Goal: Complete application form: Complete application form

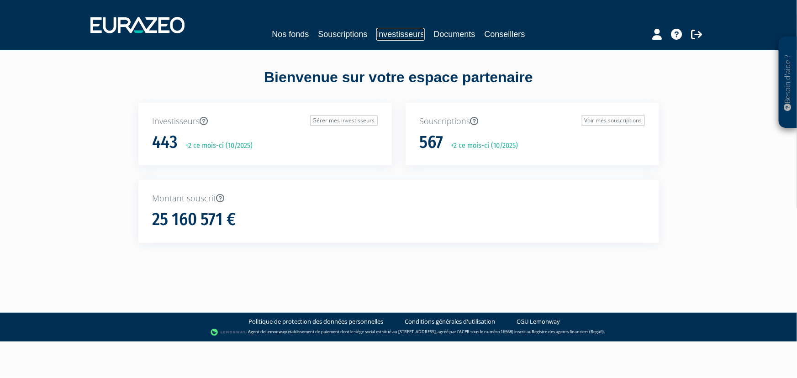
click at [420, 36] on link "Investisseurs" at bounding box center [400, 34] width 48 height 13
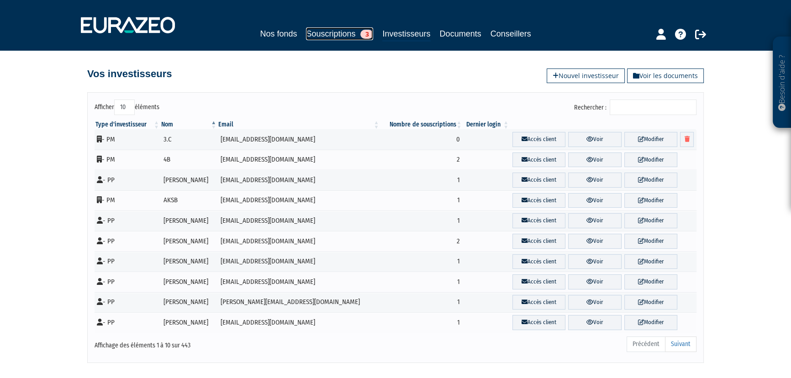
click at [340, 34] on link "Souscriptions 3" at bounding box center [339, 33] width 67 height 13
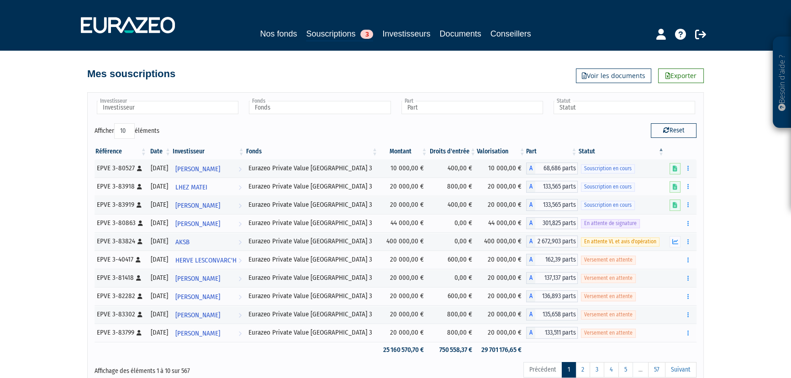
click at [143, 108] on input "Investisseur" at bounding box center [168, 107] width 142 height 13
type input "lhez"
click at [149, 121] on li "LHEZ MATEI" at bounding box center [167, 121] width 144 height 11
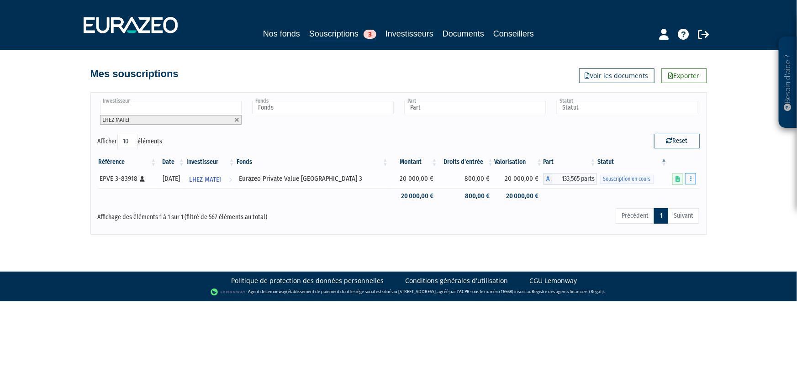
click at [690, 179] on icon "button" at bounding box center [690, 179] width 1 height 6
click at [677, 210] on link "Compléter" at bounding box center [663, 212] width 59 height 15
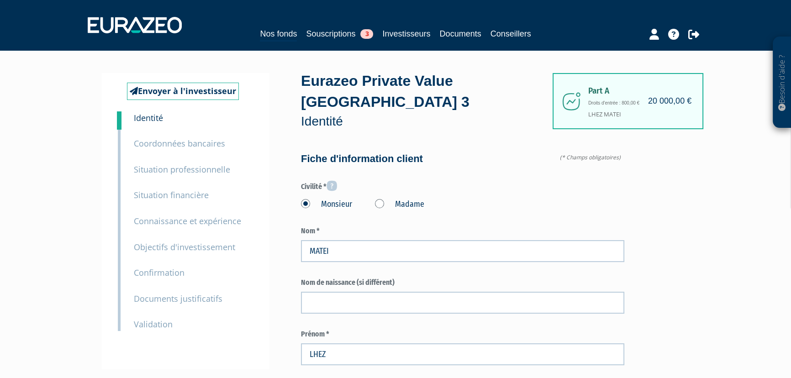
type input "6 88 07 87 30"
type input "6 88 15 58 06"
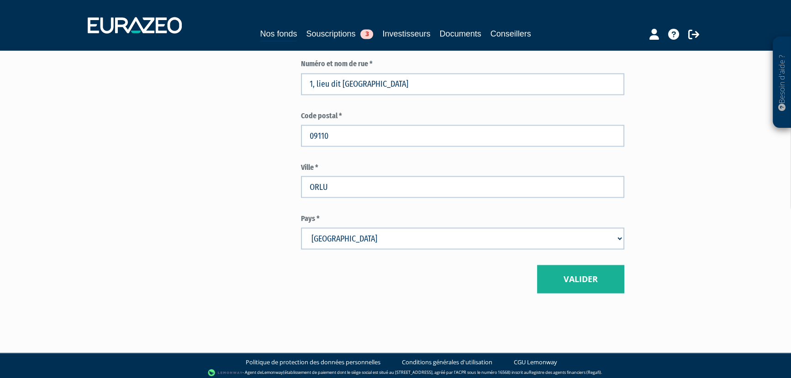
scroll to position [2068, 0]
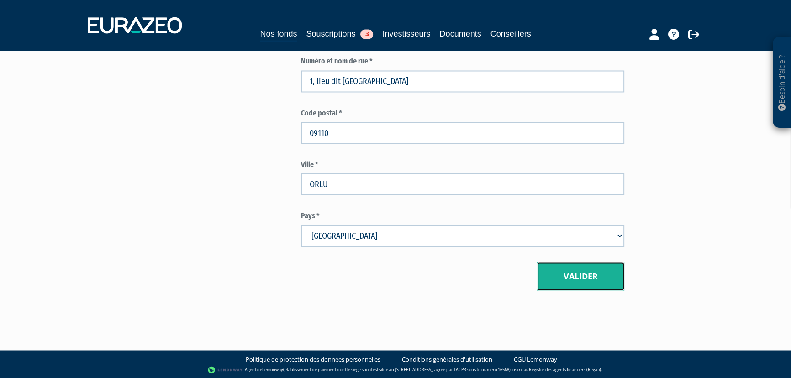
click at [578, 273] on button "Valider" at bounding box center [580, 276] width 87 height 28
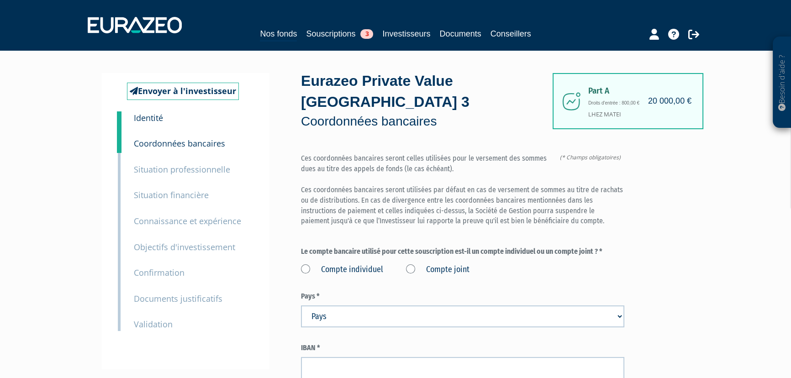
scroll to position [41, 0]
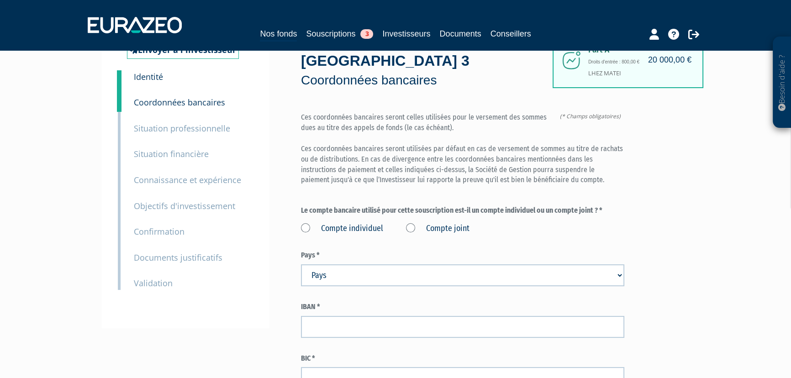
click at [304, 228] on label "Compte individuel" at bounding box center [342, 229] width 82 height 12
click at [0, 0] on individuel "Compte individuel" at bounding box center [0, 0] width 0 height 0
click at [382, 279] on select "Pays [GEOGRAPHIC_DATA] [GEOGRAPHIC_DATA] [GEOGRAPHIC_DATA] [GEOGRAPHIC_DATA] [G…" at bounding box center [462, 275] width 323 height 22
select select "75"
click at [382, 279] on select "Pays [GEOGRAPHIC_DATA] [GEOGRAPHIC_DATA] [GEOGRAPHIC_DATA] [GEOGRAPHIC_DATA] [G…" at bounding box center [462, 275] width 323 height 22
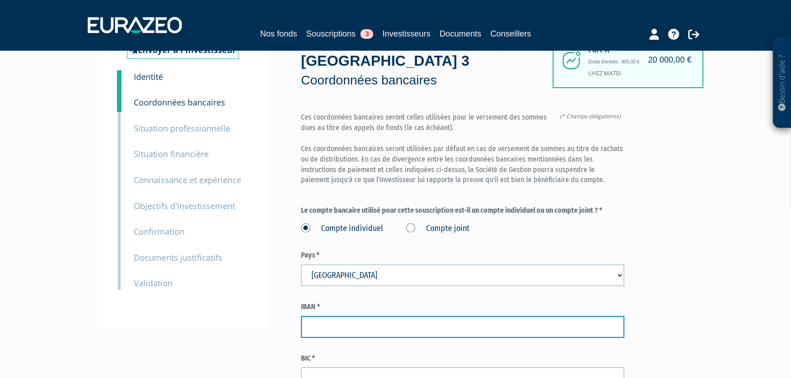
click at [359, 326] on input "text" at bounding box center [462, 327] width 323 height 22
paste input "[FINANCIAL_ID]"
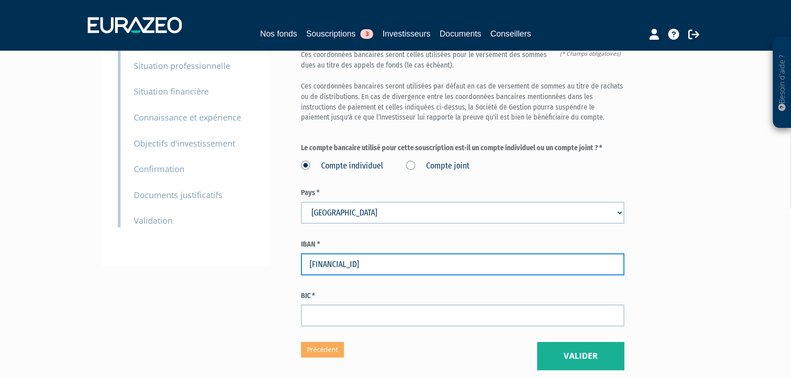
scroll to position [124, 0]
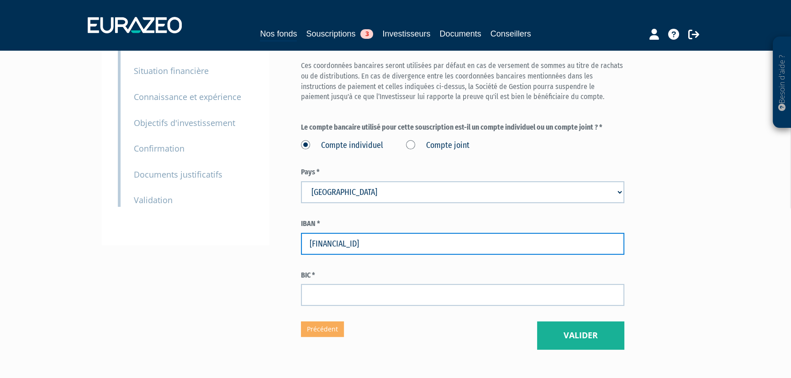
type input "[FINANCIAL_ID]"
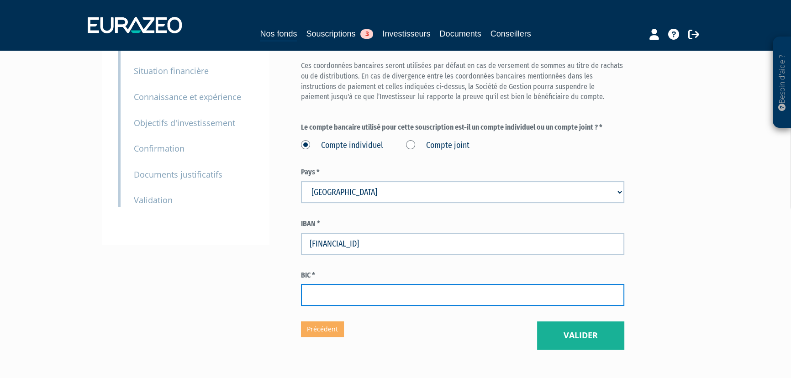
click at [375, 293] on input "text" at bounding box center [462, 295] width 323 height 22
paste input "AGRIFRPP871"
type input "AGRIFRPP871"
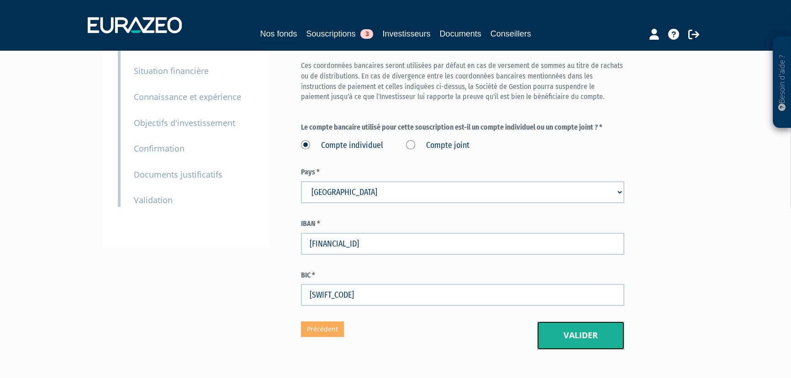
click at [578, 340] on button "Valider" at bounding box center [580, 335] width 87 height 28
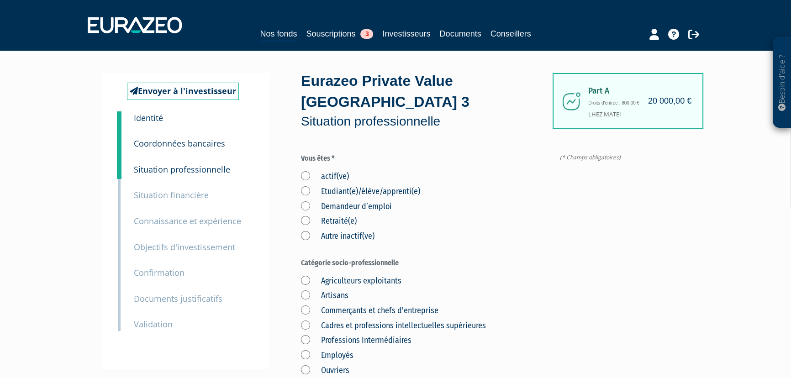
drag, startPoint x: 304, startPoint y: 238, endPoint x: 310, endPoint y: 238, distance: 6.4
click at [304, 238] on label "Autre inactif(ve)" at bounding box center [338, 237] width 74 height 12
click at [0, 0] on inactif\(ve\) "Autre inactif(ve)" at bounding box center [0, 0] width 0 height 0
drag, startPoint x: 308, startPoint y: 190, endPoint x: 311, endPoint y: 202, distance: 11.9
click at [308, 190] on label "Etudiant(e)/élève/apprenti(e)" at bounding box center [360, 192] width 119 height 12
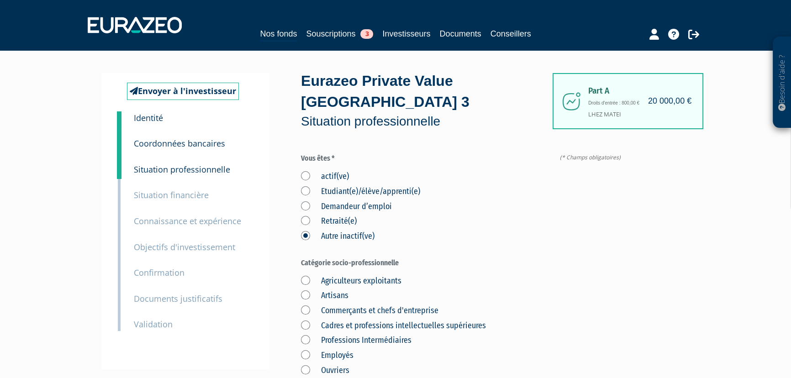
click at [0, 0] on input "Etudiant(e)/élève/apprenti(e)" at bounding box center [0, 0] width 0 height 0
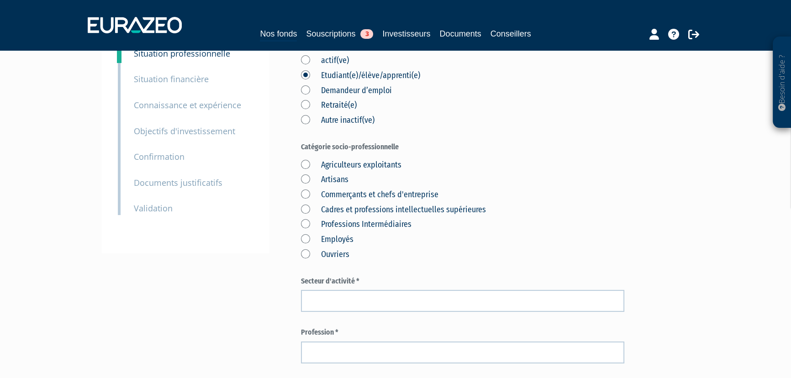
scroll to position [124, 0]
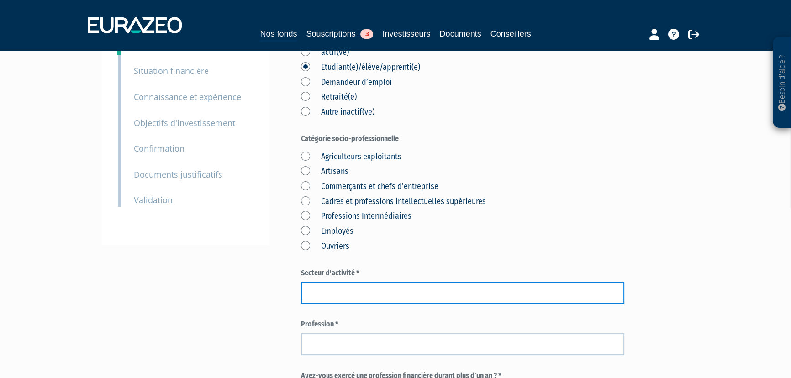
drag, startPoint x: 362, startPoint y: 293, endPoint x: 300, endPoint y: 294, distance: 62.1
click at [362, 293] on input "text" at bounding box center [462, 293] width 323 height 22
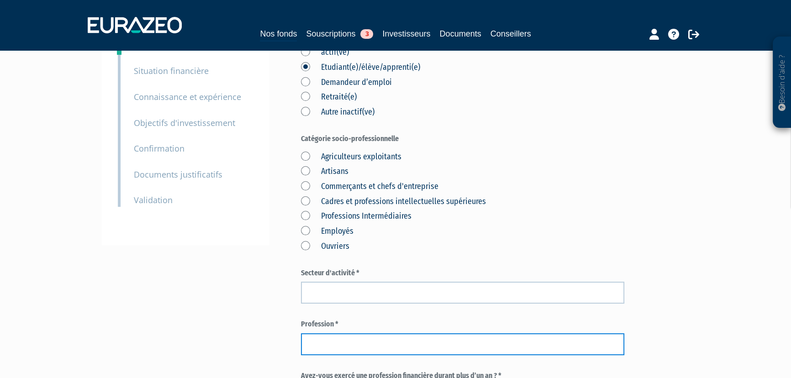
click at [353, 346] on input "text" at bounding box center [462, 344] width 323 height 22
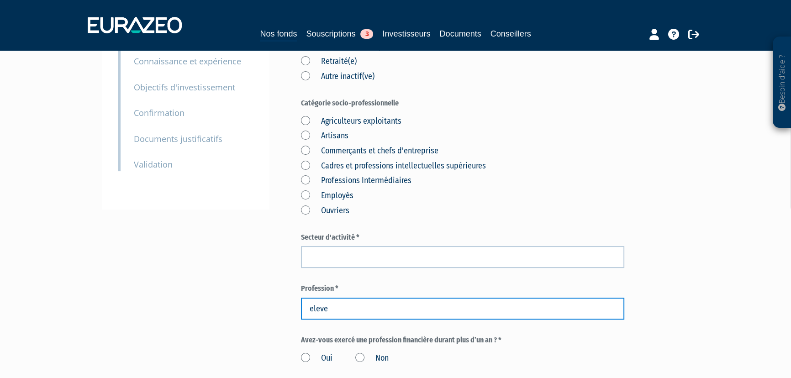
scroll to position [207, 0]
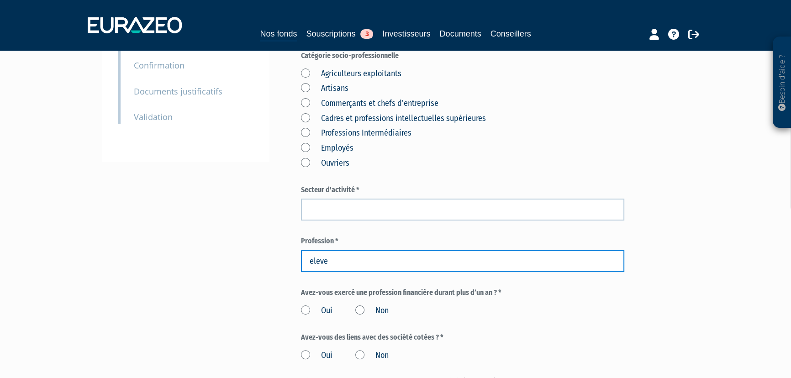
type input "eleve"
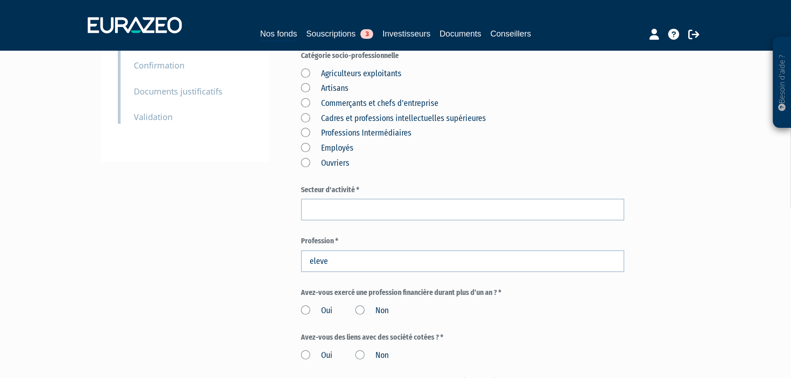
click at [360, 308] on label "Non" at bounding box center [371, 311] width 33 height 12
click at [0, 0] on input "Non" at bounding box center [0, 0] width 0 height 0
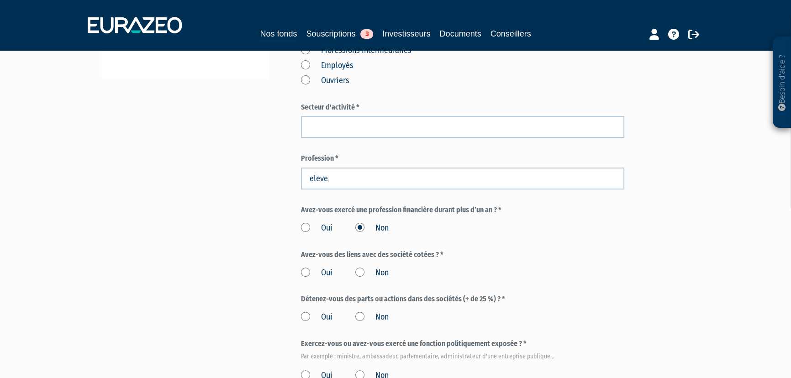
scroll to position [290, 0]
click at [359, 274] on label "Non" at bounding box center [371, 273] width 33 height 12
click at [0, 0] on input "Non" at bounding box center [0, 0] width 0 height 0
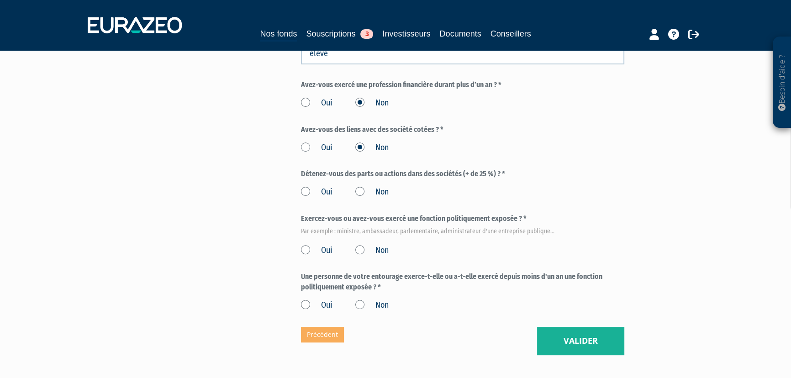
drag, startPoint x: 361, startPoint y: 193, endPoint x: 361, endPoint y: 199, distance: 5.9
click at [361, 193] on label "Non" at bounding box center [371, 192] width 33 height 12
click at [0, 0] on input "Non" at bounding box center [0, 0] width 0 height 0
drag, startPoint x: 363, startPoint y: 248, endPoint x: 369, endPoint y: 276, distance: 28.0
click at [362, 250] on label "Non" at bounding box center [371, 251] width 33 height 12
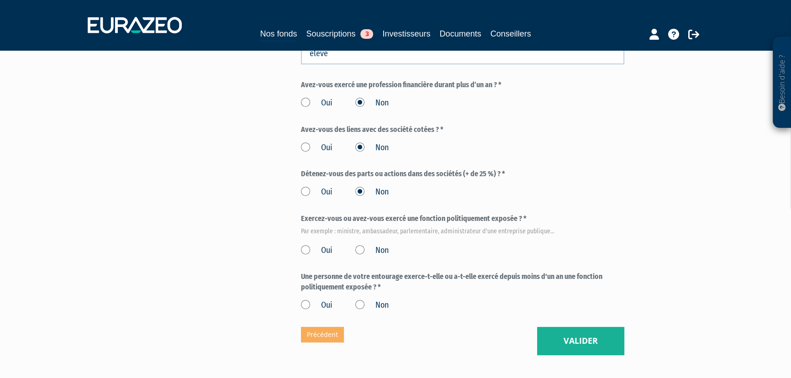
click at [0, 0] on input "Non" at bounding box center [0, 0] width 0 height 0
click at [361, 303] on label "Non" at bounding box center [371, 305] width 33 height 12
click at [0, 0] on input "Non" at bounding box center [0, 0] width 0 height 0
click at [584, 344] on button "Valider" at bounding box center [580, 341] width 87 height 28
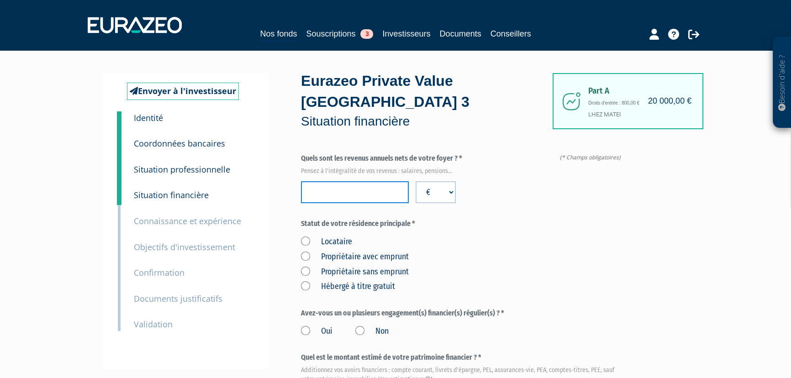
click at [333, 194] on input "number" at bounding box center [355, 192] width 108 height 22
click at [305, 286] on label "Hébergé à titre gratuit" at bounding box center [348, 287] width 94 height 12
click at [0, 0] on gratuit "Hébergé à titre gratuit" at bounding box center [0, 0] width 0 height 0
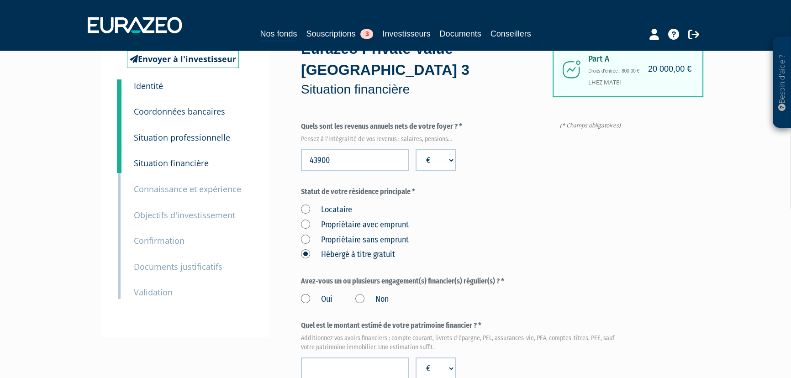
scroll to position [124, 0]
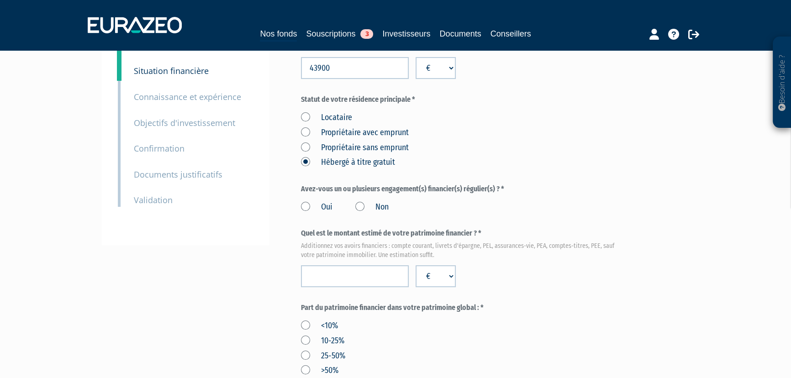
click at [360, 207] on label "Non" at bounding box center [371, 207] width 33 height 12
click at [0, 0] on input "Non" at bounding box center [0, 0] width 0 height 0
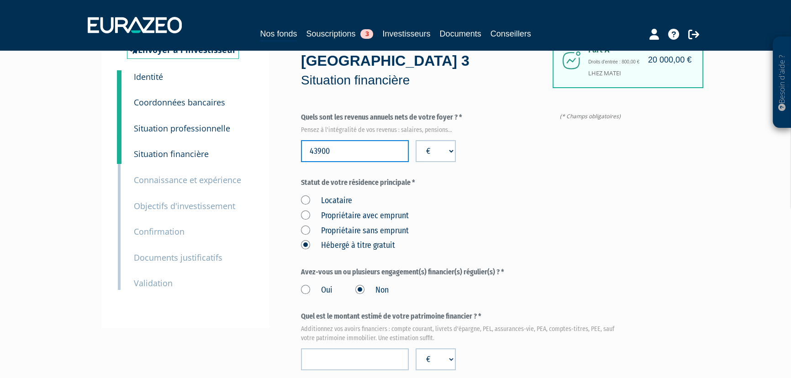
drag, startPoint x: 333, startPoint y: 154, endPoint x: 302, endPoint y: 154, distance: 31.5
click at [302, 154] on input "43900" at bounding box center [355, 151] width 108 height 22
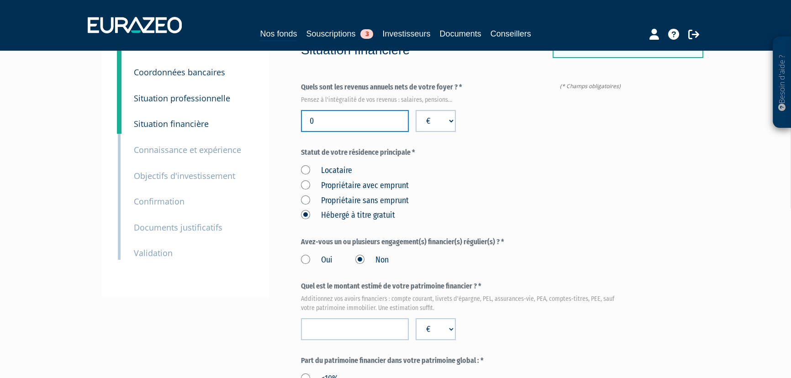
scroll to position [124, 0]
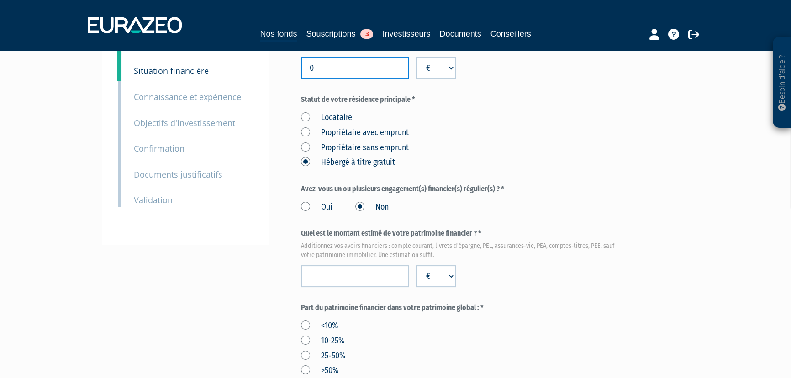
type input "0"
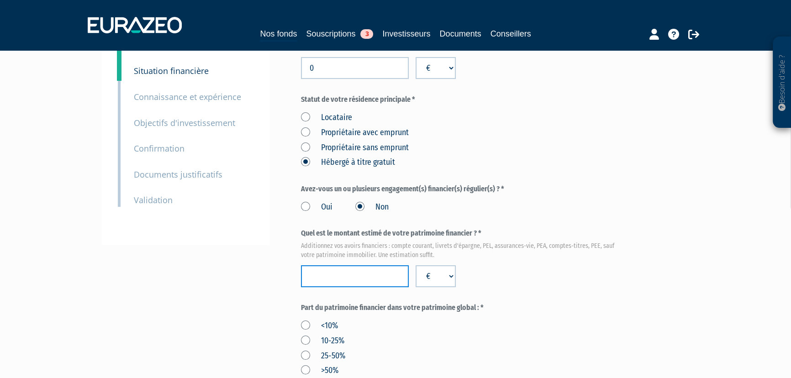
click at [362, 269] on input "number" at bounding box center [355, 276] width 108 height 22
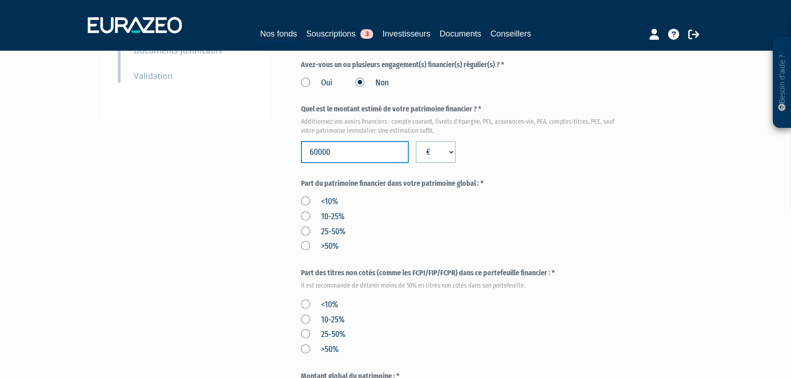
scroll to position [249, 0]
type input "60000"
click at [304, 200] on label "<10%" at bounding box center [319, 201] width 37 height 12
click at [0, 0] on input "<10%" at bounding box center [0, 0] width 0 height 0
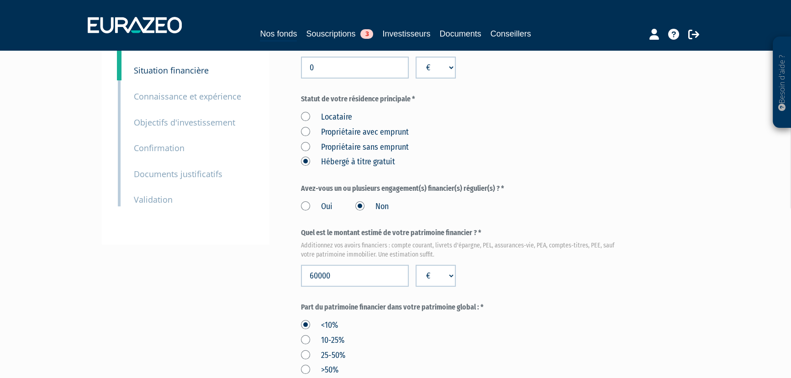
scroll to position [124, 0]
drag, startPoint x: 329, startPoint y: 73, endPoint x: 305, endPoint y: 70, distance: 23.8
click at [305, 70] on input "0" at bounding box center [355, 68] width 108 height 22
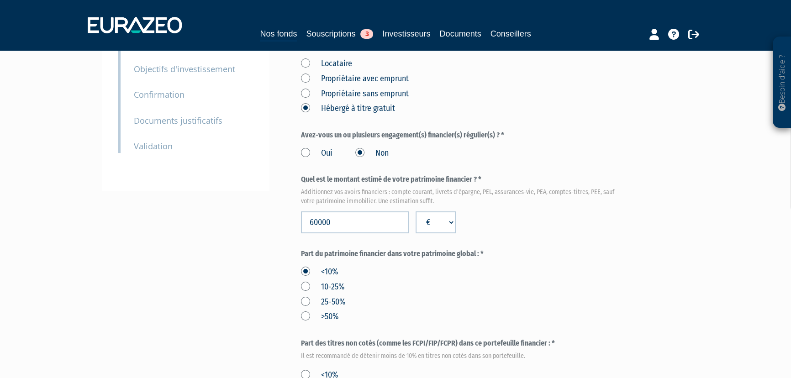
scroll to position [249, 0]
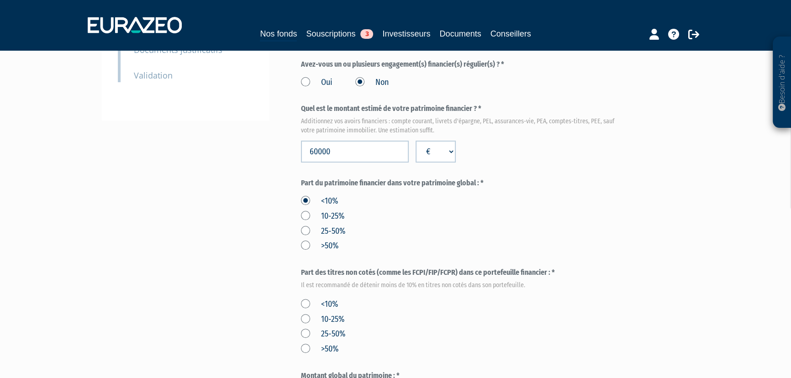
type input "43900"
click at [304, 247] on label ">50%" at bounding box center [319, 246] width 37 height 12
click at [0, 0] on input ">50%" at bounding box center [0, 0] width 0 height 0
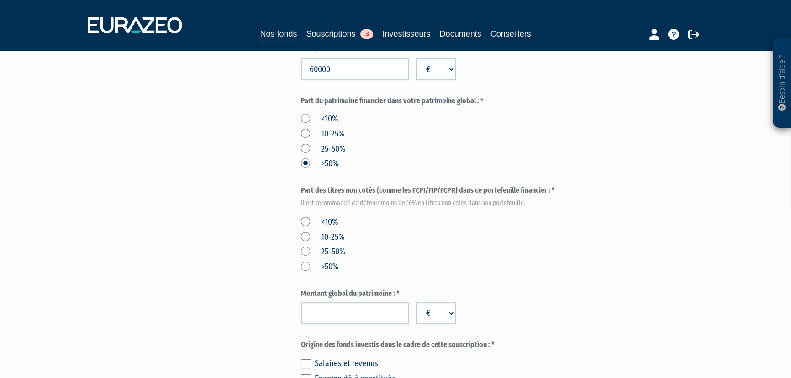
scroll to position [332, 0]
click at [345, 316] on input "number" at bounding box center [355, 312] width 108 height 22
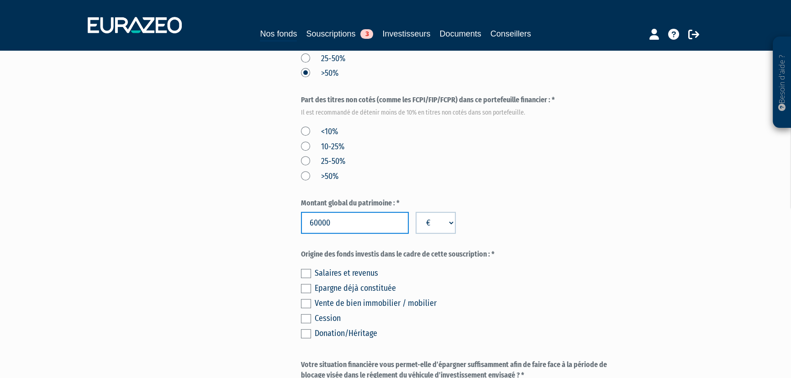
scroll to position [373, 0]
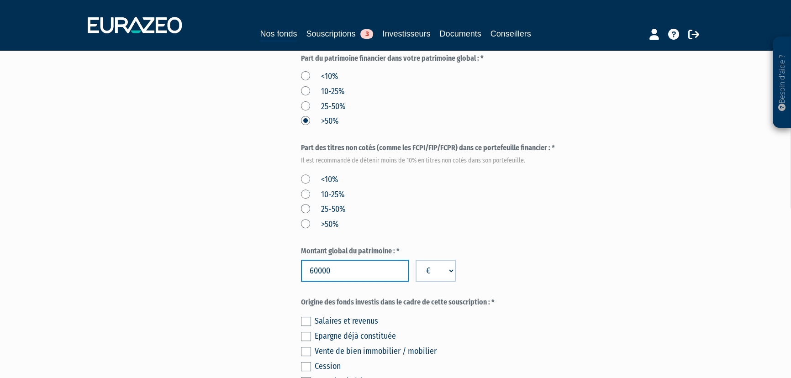
type input "60000"
click at [301, 178] on label "<10%" at bounding box center [319, 180] width 37 height 12
click at [0, 0] on input "<10%" at bounding box center [0, 0] width 0 height 0
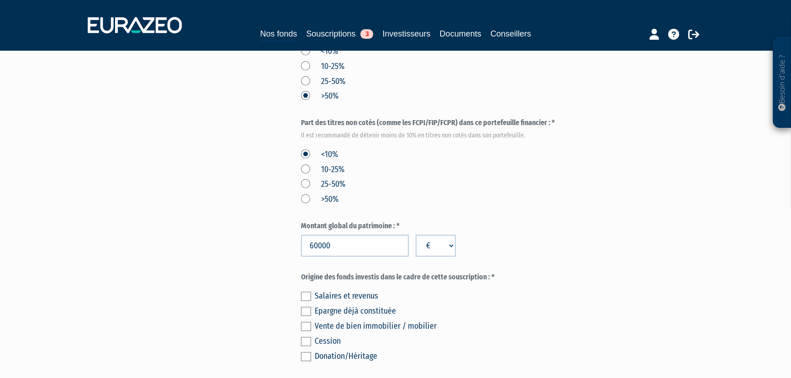
scroll to position [498, 0]
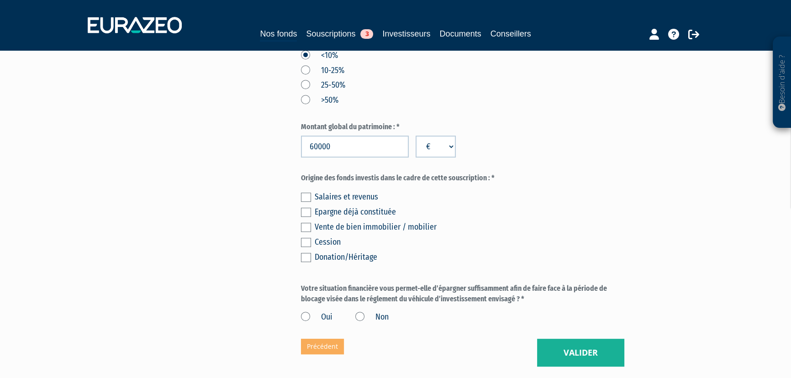
drag, startPoint x: 305, startPoint y: 254, endPoint x: 265, endPoint y: 259, distance: 41.0
click at [305, 254] on label at bounding box center [306, 257] width 10 height 9
click at [0, 0] on input "checkbox" at bounding box center [0, 0] width 0 height 0
click at [305, 315] on label "Oui" at bounding box center [317, 317] width 32 height 12
click at [0, 0] on input "Oui" at bounding box center [0, 0] width 0 height 0
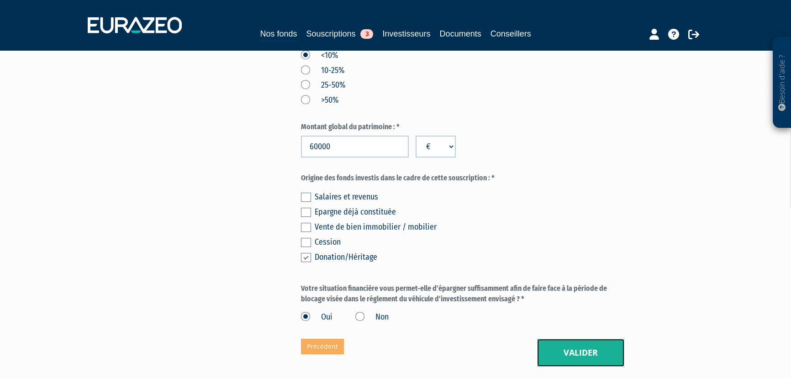
drag, startPoint x: 603, startPoint y: 355, endPoint x: 513, endPoint y: 348, distance: 90.2
click at [602, 355] on button "Valider" at bounding box center [580, 353] width 87 height 28
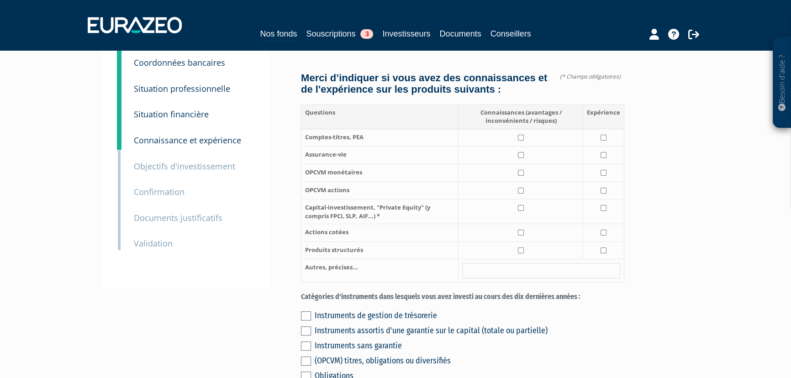
scroll to position [83, 0]
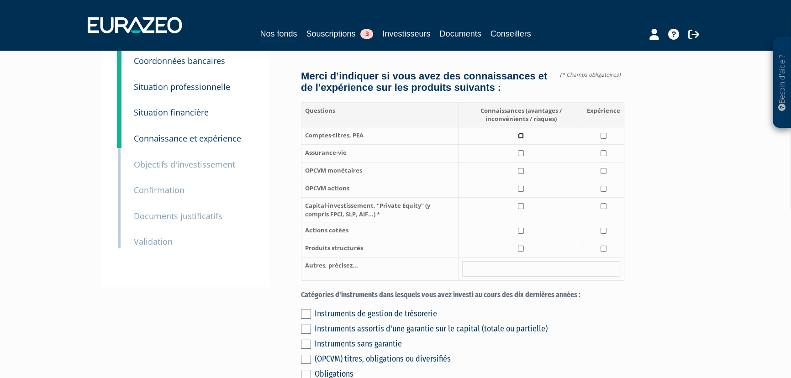
click at [519, 139] on input "checkbox" at bounding box center [521, 136] width 6 height 6
checkbox input "true"
click at [604, 139] on input "checkbox" at bounding box center [603, 136] width 6 height 6
checkbox input "true"
click at [522, 156] on input "checkbox" at bounding box center [521, 153] width 6 height 6
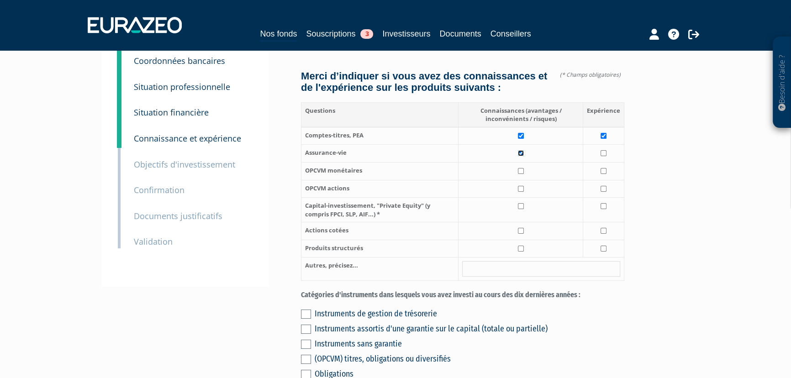
checkbox input "true"
click at [600, 156] on input "checkbox" at bounding box center [603, 153] width 6 height 6
checkbox input "true"
click at [520, 174] on input "checkbox" at bounding box center [521, 171] width 6 height 6
checkbox input "true"
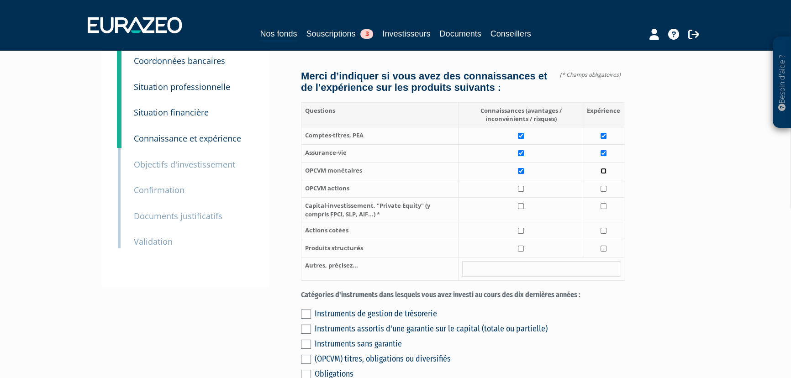
drag, startPoint x: 605, startPoint y: 184, endPoint x: 562, endPoint y: 203, distance: 47.6
click at [604, 174] on input "checkbox" at bounding box center [603, 171] width 6 height 6
checkbox input "true"
click at [522, 192] on input "checkbox" at bounding box center [521, 189] width 6 height 6
checkbox input "true"
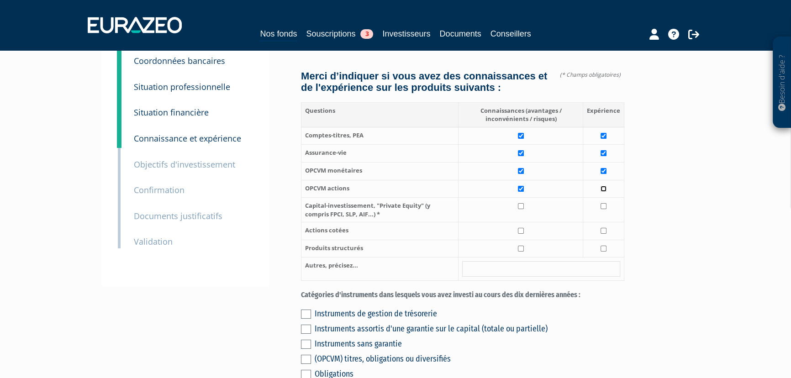
click at [603, 192] on input "checkbox" at bounding box center [603, 189] width 6 height 6
checkbox input "true"
drag, startPoint x: 524, startPoint y: 218, endPoint x: 526, endPoint y: 256, distance: 38.0
click at [523, 222] on td at bounding box center [520, 210] width 125 height 25
checkbox input "true"
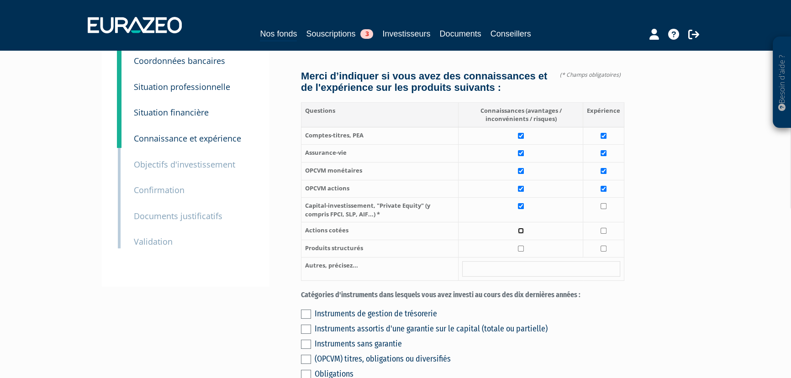
click at [521, 234] on input "checkbox" at bounding box center [521, 231] width 6 height 6
checkbox input "true"
drag, startPoint x: 601, startPoint y: 241, endPoint x: 539, endPoint y: 270, distance: 68.4
click at [594, 240] on td at bounding box center [603, 231] width 41 height 18
checkbox input "true"
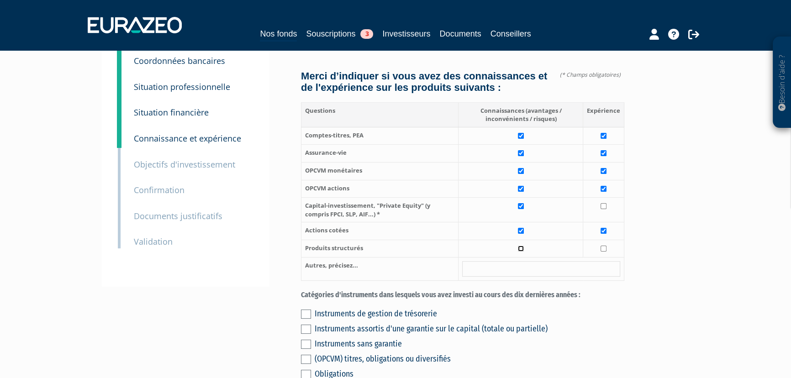
click at [520, 252] on input "checkbox" at bounding box center [521, 249] width 6 height 6
checkbox input "true"
click at [605, 252] on input "checkbox" at bounding box center [603, 249] width 6 height 6
checkbox input "true"
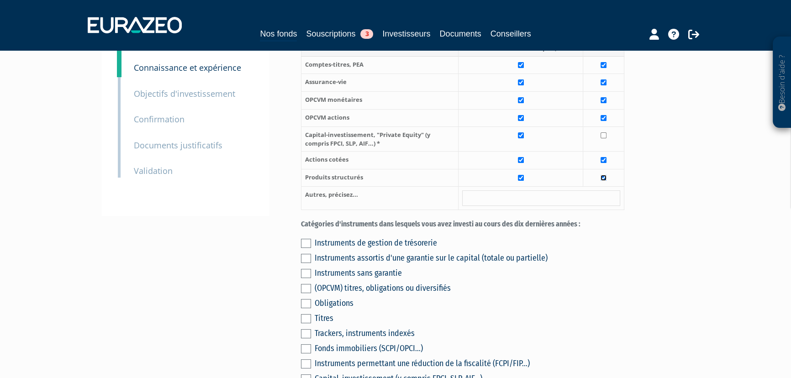
scroll to position [166, 0]
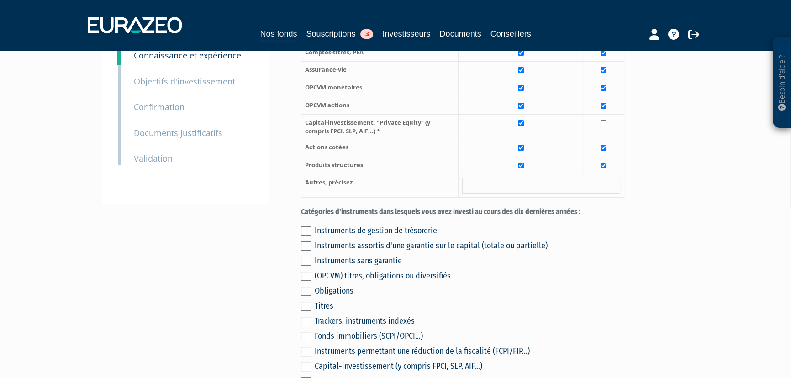
click at [303, 236] on label at bounding box center [306, 230] width 10 height 9
click at [0, 0] on input "checkbox" at bounding box center [0, 0] width 0 height 0
click at [309, 262] on div "Instruments de gestion de trésorerie Instruments assortis d'une garantie sur le…" at bounding box center [462, 312] width 323 height 181
click at [305, 251] on label at bounding box center [306, 246] width 10 height 9
click at [0, 0] on input "checkbox" at bounding box center [0, 0] width 0 height 0
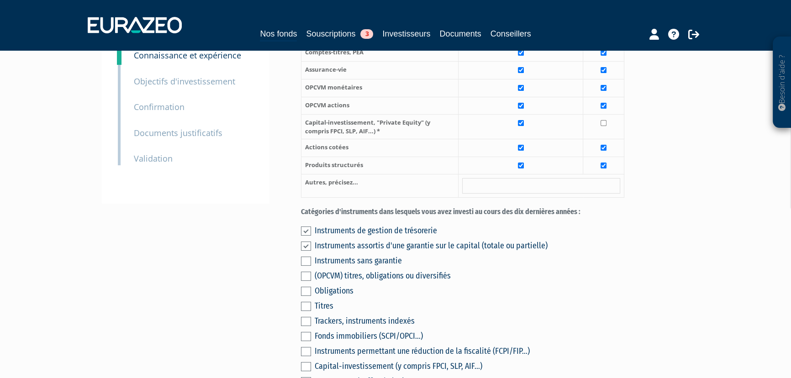
click at [306, 266] on label at bounding box center [306, 261] width 10 height 9
click at [0, 0] on input "checkbox" at bounding box center [0, 0] width 0 height 0
click at [307, 281] on label at bounding box center [306, 276] width 10 height 9
click at [0, 0] on input "checkbox" at bounding box center [0, 0] width 0 height 0
click at [306, 296] on label at bounding box center [306, 291] width 10 height 9
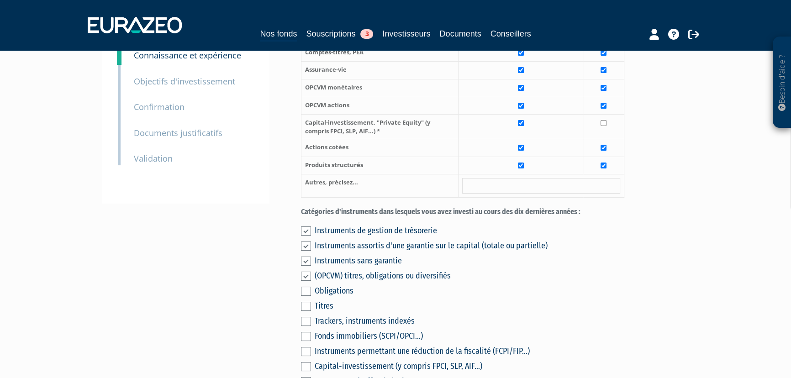
click at [0, 0] on input "checkbox" at bounding box center [0, 0] width 0 height 0
click at [306, 311] on label at bounding box center [306, 306] width 10 height 9
click at [0, 0] on input "checkbox" at bounding box center [0, 0] width 0 height 0
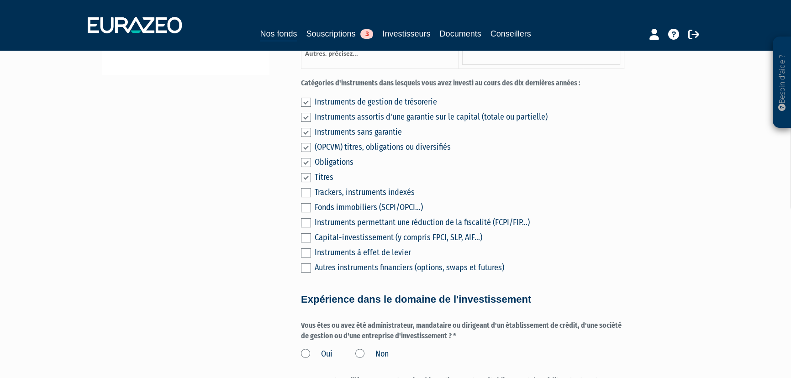
scroll to position [415, 0]
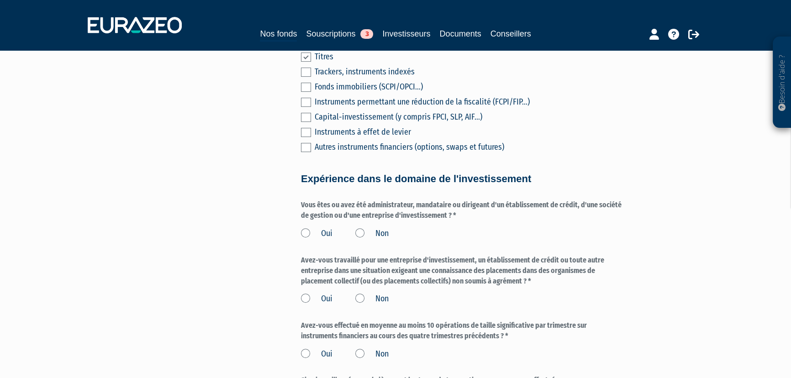
click at [359, 240] on label "Non" at bounding box center [371, 234] width 33 height 12
click at [0, 0] on input "Non" at bounding box center [0, 0] width 0 height 0
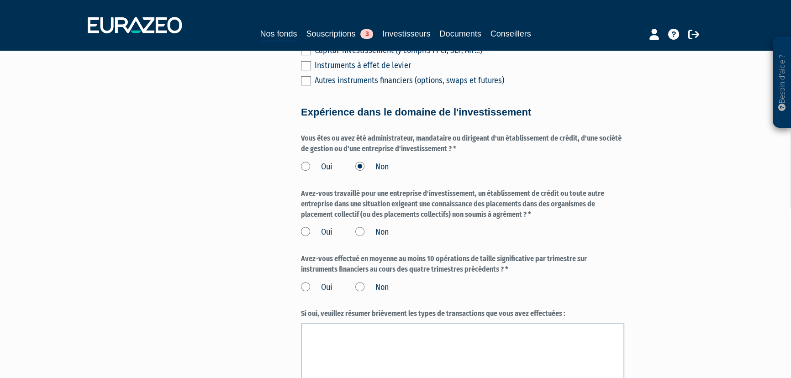
scroll to position [498, 0]
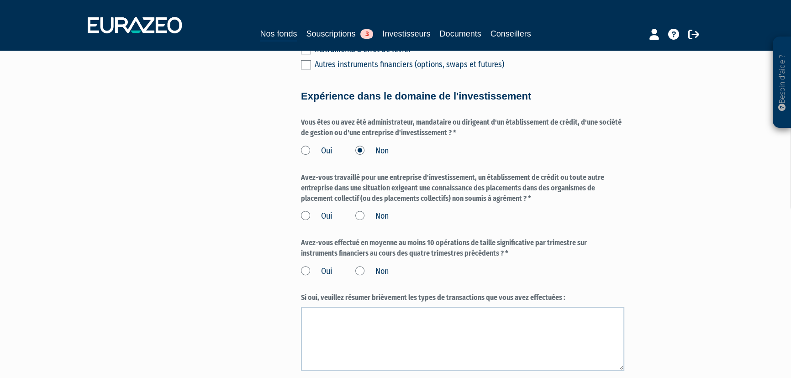
click at [362, 222] on label "Non" at bounding box center [371, 216] width 33 height 12
click at [0, 0] on input "Non" at bounding box center [0, 0] width 0 height 0
click at [362, 278] on label "Non" at bounding box center [371, 272] width 33 height 12
click at [0, 0] on input "Non" at bounding box center [0, 0] width 0 height 0
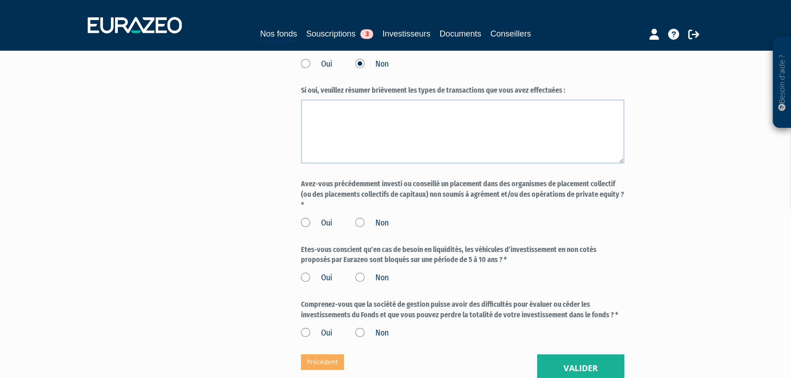
scroll to position [705, 0]
click at [358, 229] on label "Non" at bounding box center [371, 223] width 33 height 12
click at [0, 0] on input "Non" at bounding box center [0, 0] width 0 height 0
drag, startPoint x: 305, startPoint y: 288, endPoint x: 340, endPoint y: 317, distance: 45.3
click at [306, 284] on label "Oui" at bounding box center [317, 278] width 32 height 12
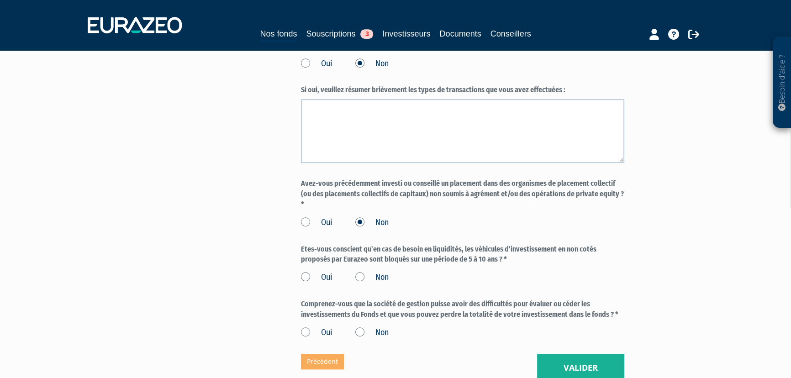
click at [0, 0] on input "Oui" at bounding box center [0, 0] width 0 height 0
click at [358, 339] on label "Non" at bounding box center [371, 333] width 33 height 12
click at [0, 0] on input "Non" at bounding box center [0, 0] width 0 height 0
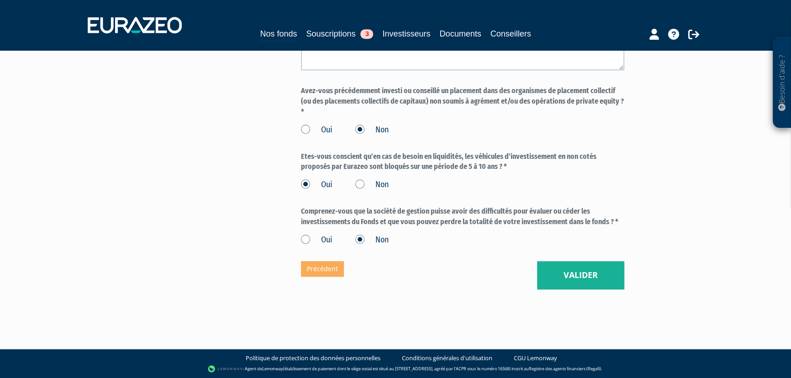
scroll to position [809, 0]
click at [579, 281] on button "Valider" at bounding box center [580, 275] width 87 height 28
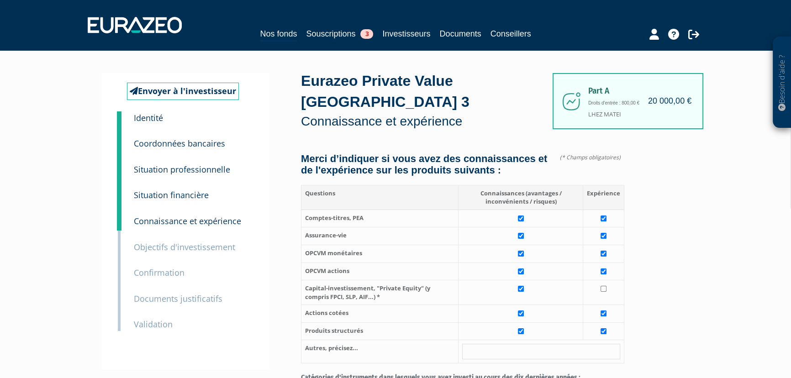
click at [175, 224] on small "Connaissance et expérience" at bounding box center [187, 220] width 107 height 11
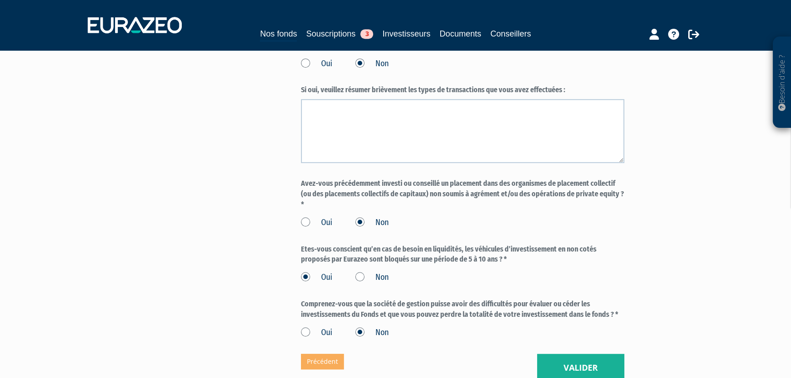
scroll to position [809, 0]
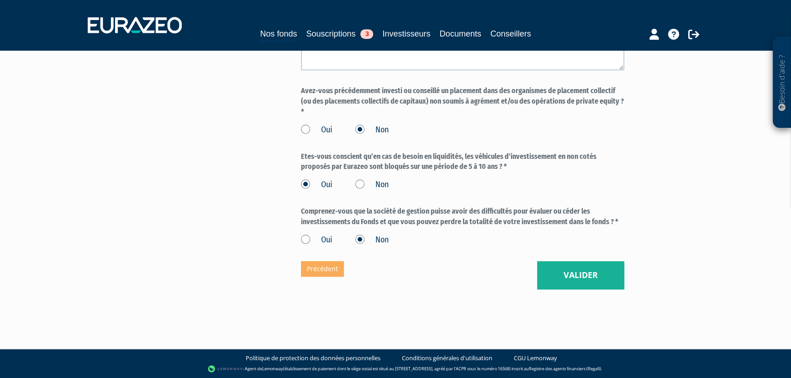
click at [309, 238] on label "Oui" at bounding box center [317, 240] width 32 height 12
click at [0, 0] on input "Oui" at bounding box center [0, 0] width 0 height 0
click at [570, 283] on button "Valider" at bounding box center [580, 275] width 87 height 28
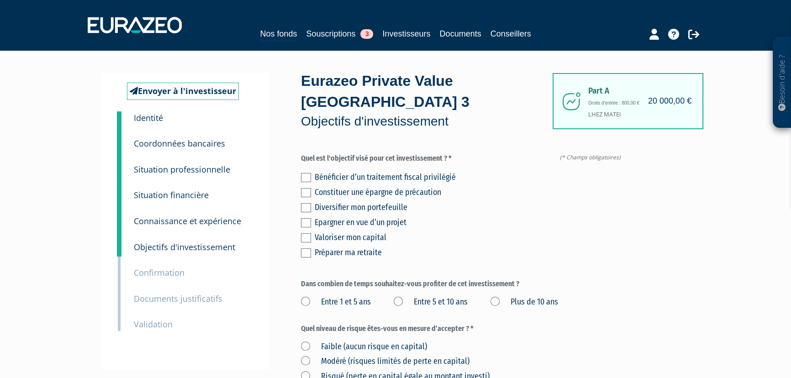
drag, startPoint x: 301, startPoint y: 204, endPoint x: 312, endPoint y: 222, distance: 21.7
click at [301, 204] on label at bounding box center [306, 207] width 10 height 9
click at [0, 0] on input "checkbox" at bounding box center [0, 0] width 0 height 0
drag, startPoint x: 305, startPoint y: 236, endPoint x: 194, endPoint y: 243, distance: 111.2
click at [303, 237] on label at bounding box center [306, 237] width 10 height 9
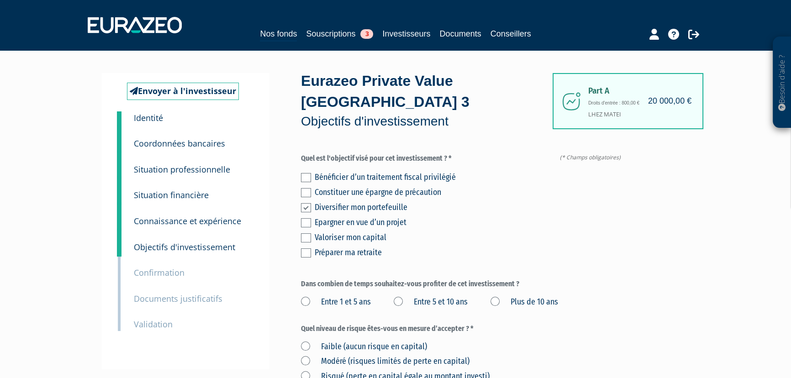
click at [0, 0] on input "checkbox" at bounding box center [0, 0] width 0 height 0
click at [498, 303] on label "Plus de 10 ans" at bounding box center [524, 302] width 68 height 12
click at [0, 0] on ans "Plus de 10 ans" at bounding box center [0, 0] width 0 height 0
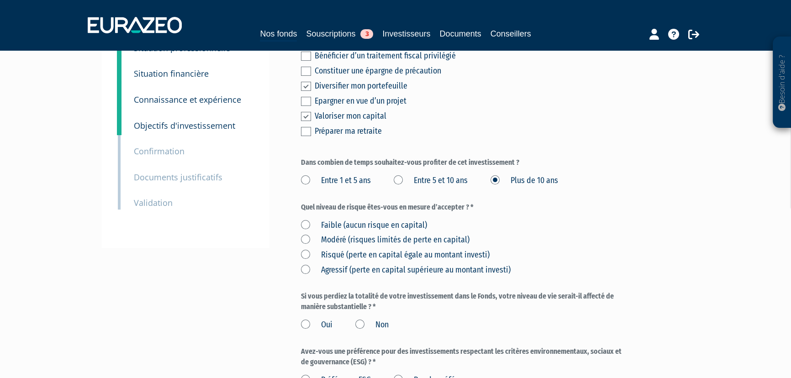
scroll to position [124, 0]
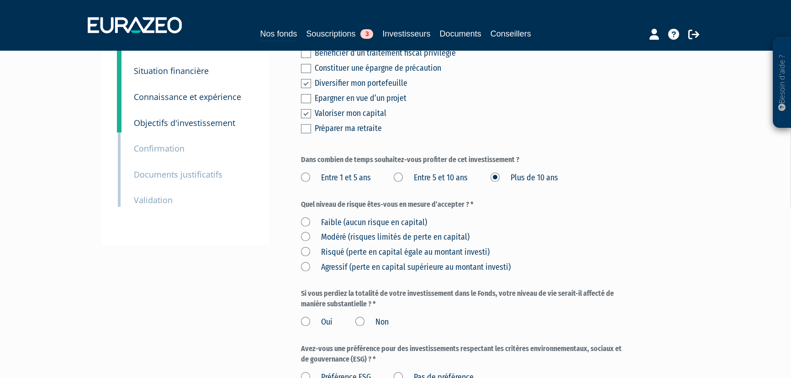
click at [306, 251] on label "Risqué (perte en capital égale au montant investi)" at bounding box center [395, 253] width 189 height 12
click at [0, 0] on investi\) "Risqué (perte en capital égale au montant investi)" at bounding box center [0, 0] width 0 height 0
click at [356, 320] on label "Non" at bounding box center [371, 322] width 33 height 12
click at [0, 0] on input "Non" at bounding box center [0, 0] width 0 height 0
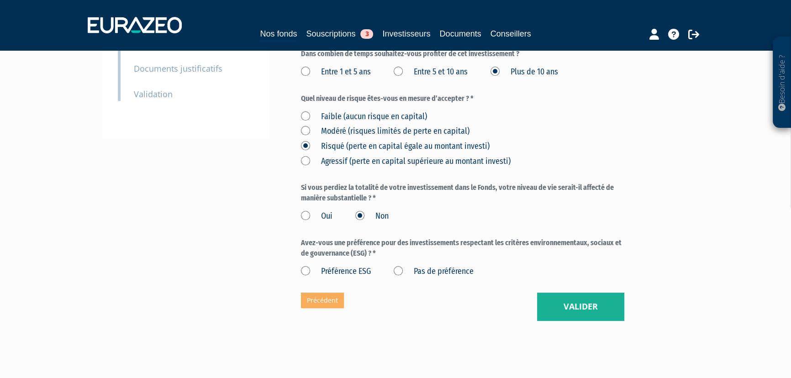
scroll to position [249, 0]
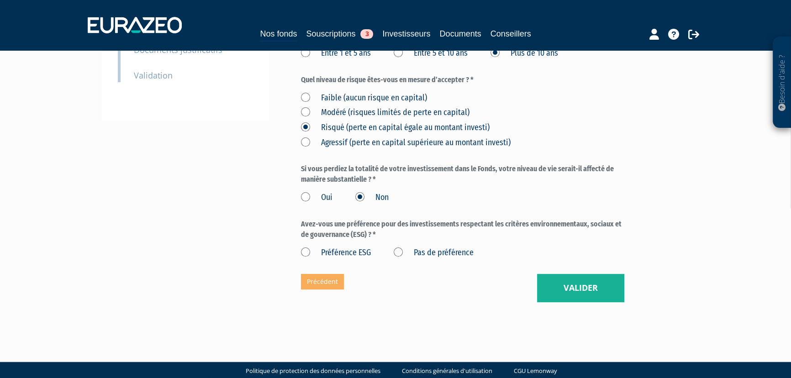
click at [399, 253] on label "Pas de préférence" at bounding box center [434, 253] width 80 height 12
click at [0, 0] on préférence "Pas de préférence" at bounding box center [0, 0] width 0 height 0
click at [306, 251] on label "Préférence ESG" at bounding box center [336, 253] width 70 height 12
click at [0, 0] on ESG "Préférence ESG" at bounding box center [0, 0] width 0 height 0
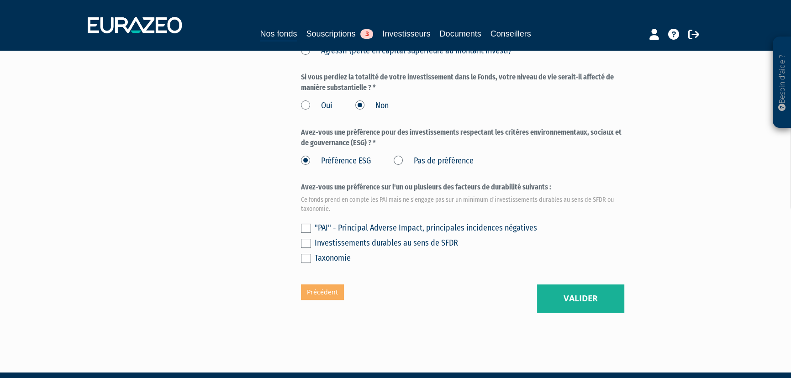
scroll to position [322, 0]
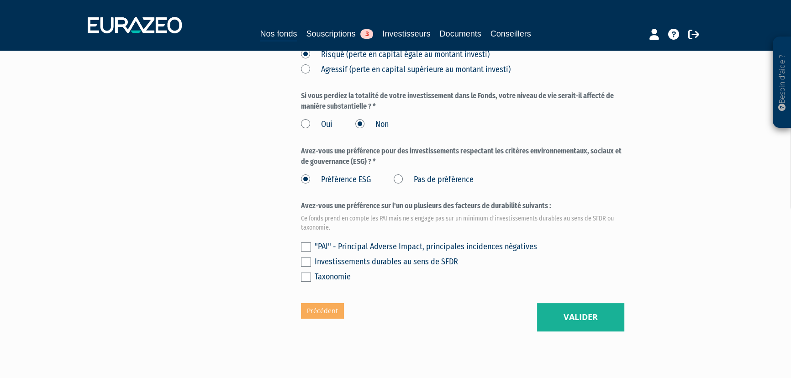
click at [310, 264] on label at bounding box center [306, 261] width 10 height 9
click at [0, 0] on input "checkbox" at bounding box center [0, 0] width 0 height 0
drag, startPoint x: 580, startPoint y: 316, endPoint x: 483, endPoint y: 304, distance: 97.6
click at [580, 316] on button "Valider" at bounding box center [580, 317] width 87 height 28
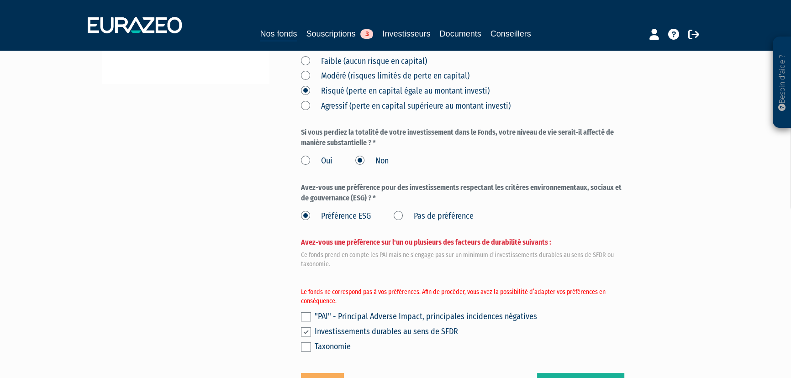
scroll to position [290, 0]
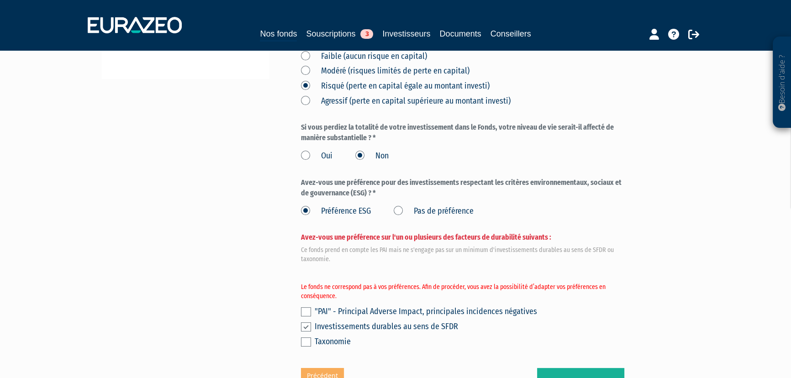
click at [304, 311] on label at bounding box center [306, 311] width 10 height 9
click at [0, 0] on input "checkbox" at bounding box center [0, 0] width 0 height 0
click at [304, 326] on label at bounding box center [306, 326] width 10 height 9
click at [0, 0] on input "checkbox" at bounding box center [0, 0] width 0 height 0
click at [305, 310] on label at bounding box center [306, 311] width 10 height 9
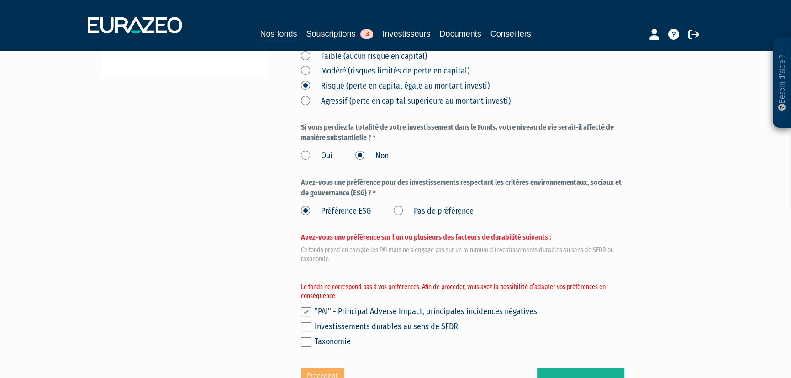
click at [0, 0] on input "checkbox" at bounding box center [0, 0] width 0 height 0
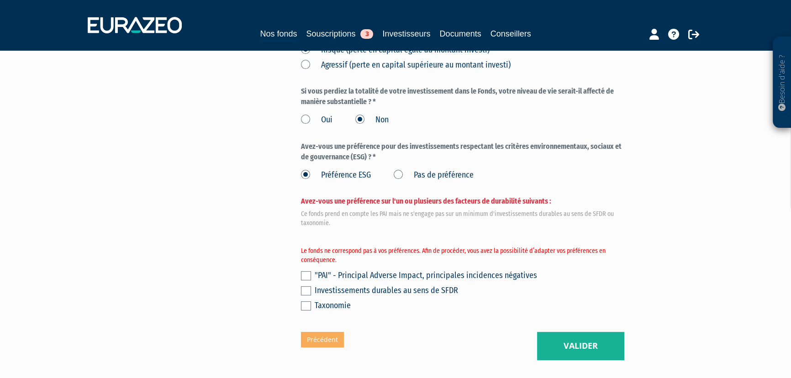
scroll to position [373, 0]
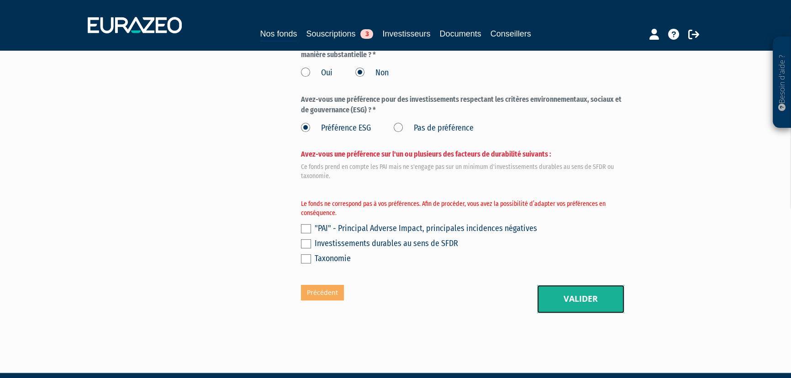
click at [558, 305] on button "Valider" at bounding box center [580, 299] width 87 height 28
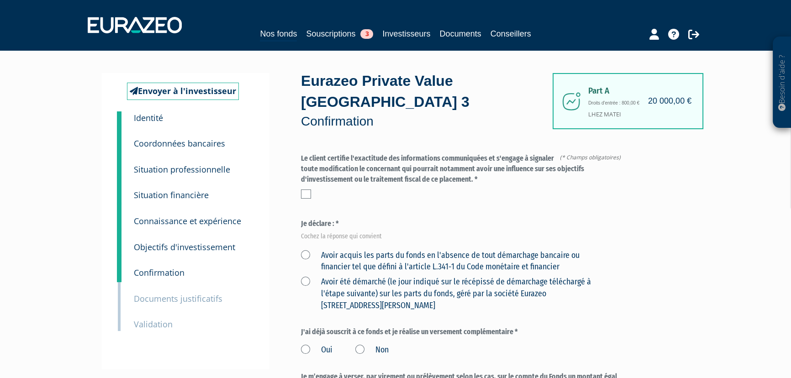
click at [309, 192] on label at bounding box center [306, 193] width 10 height 9
click at [0, 0] on input "checkbox" at bounding box center [0, 0] width 0 height 0
click at [307, 255] on label "Avoir acquis les parts du fonds en l'absence de tout démarchage bancaire ou fin…" at bounding box center [452, 261] width 302 height 23
click at [0, 0] on financier "Avoir acquis les parts du fonds en l'absence de tout démarchage bancaire ou fin…" at bounding box center [0, 0] width 0 height 0
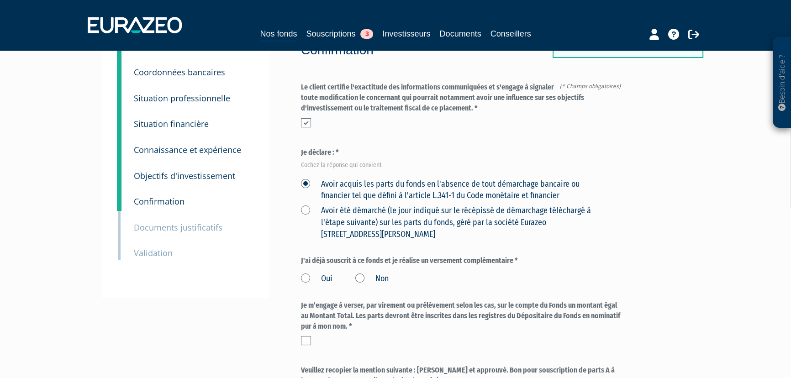
scroll to position [83, 0]
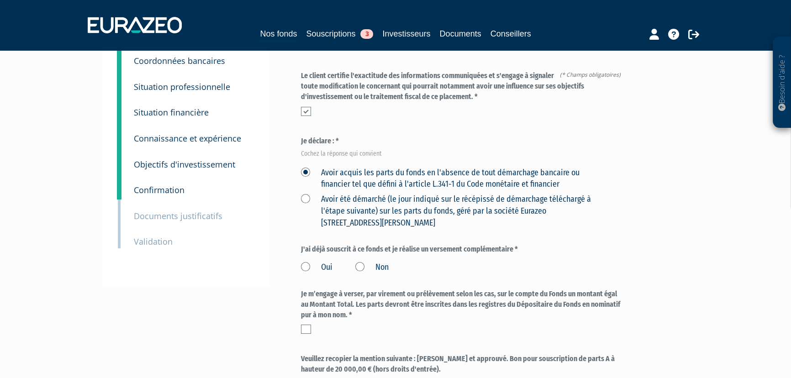
click at [359, 267] on label "Non" at bounding box center [371, 268] width 33 height 12
click at [0, 0] on input "Non" at bounding box center [0, 0] width 0 height 0
click at [306, 328] on label at bounding box center [306, 329] width 10 height 9
click at [0, 0] on input "checkbox" at bounding box center [0, 0] width 0 height 0
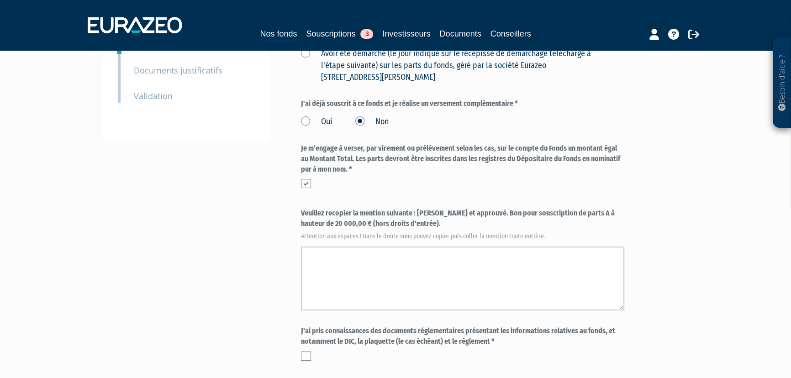
scroll to position [249, 0]
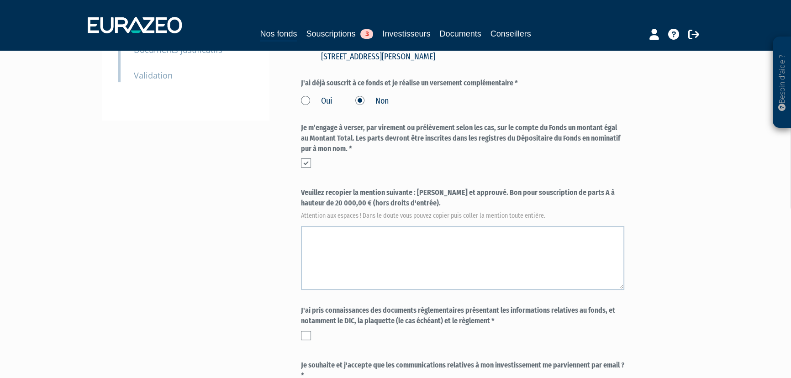
click at [397, 205] on label "Veuillez recopier la mention suivante : Lu et approuvé. Bon pour souscription d…" at bounding box center [462, 203] width 323 height 30
drag, startPoint x: 419, startPoint y: 191, endPoint x: 598, endPoint y: 207, distance: 180.1
click at [598, 207] on label "Veuillez recopier la mention suivante : Lu et approuvé. Bon pour souscription d…" at bounding box center [462, 203] width 323 height 30
copy label "Lu et approuvé. Bon pour souscription de parts A à hauteur de 20 000,00 € (hors…"
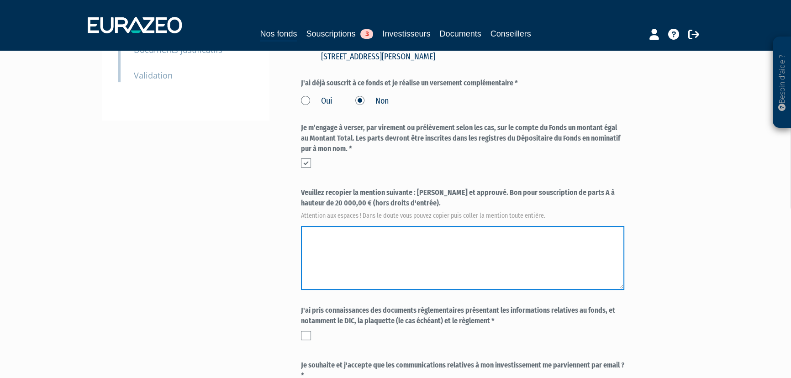
click at [377, 238] on textarea at bounding box center [462, 258] width 323 height 64
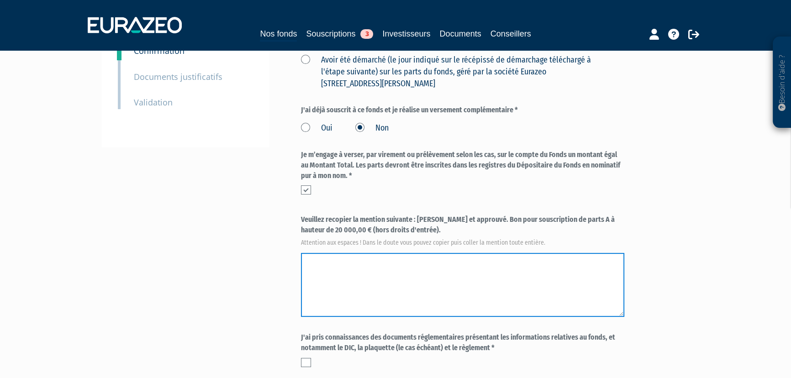
scroll to position [207, 0]
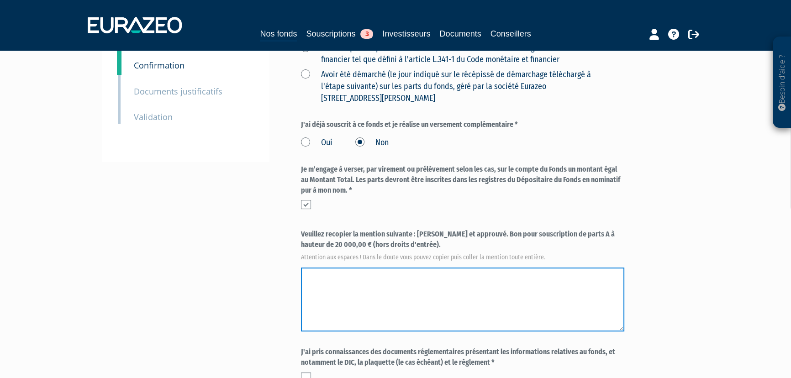
paste textarea "Lu et approuvé. Bon pour souscription de parts A à hauteur de 20 000,00 € (hors…"
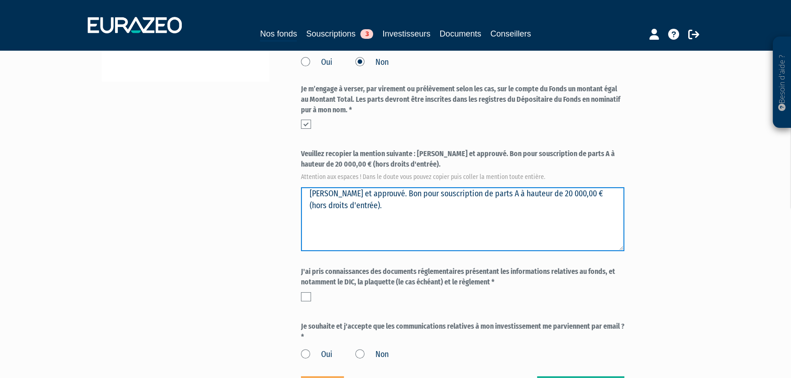
scroll to position [290, 0]
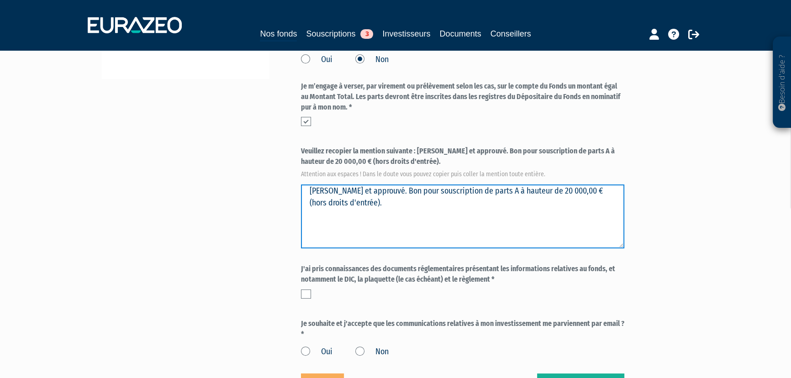
type textarea "Lu et approuvé. Bon pour souscription de parts A à hauteur de 20 000,00 € (hors…"
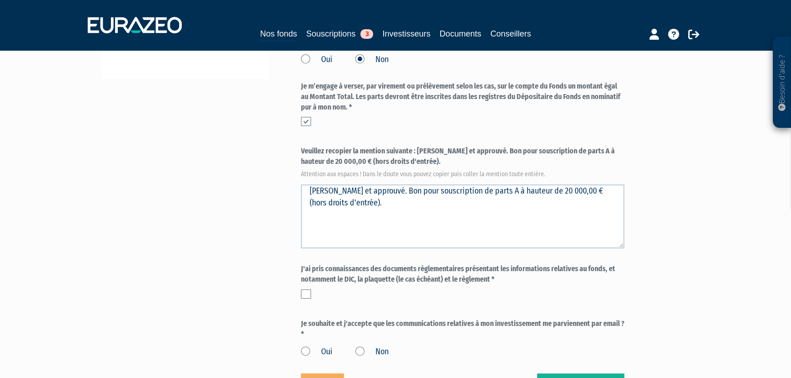
click at [304, 290] on label at bounding box center [306, 293] width 10 height 9
click at [0, 0] on input "checkbox" at bounding box center [0, 0] width 0 height 0
drag, startPoint x: 306, startPoint y: 352, endPoint x: 335, endPoint y: 349, distance: 28.9
click at [306, 351] on label "Oui" at bounding box center [317, 352] width 32 height 12
click at [0, 0] on input "Oui" at bounding box center [0, 0] width 0 height 0
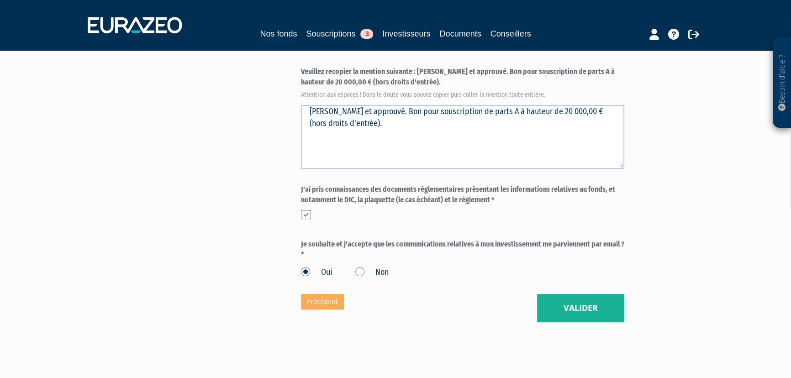
scroll to position [373, 0]
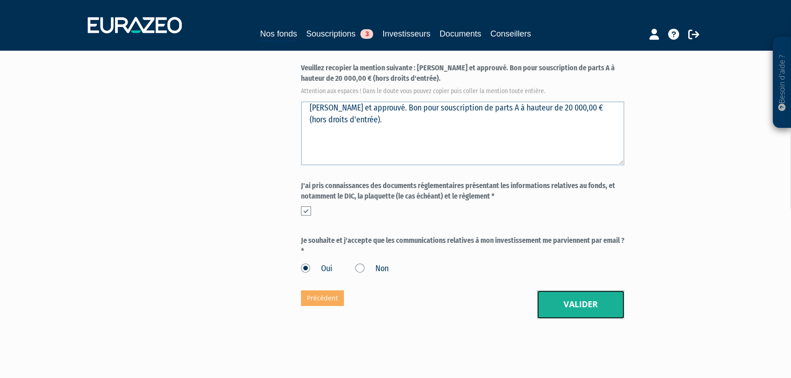
click at [588, 309] on button "Valider" at bounding box center [580, 304] width 87 height 28
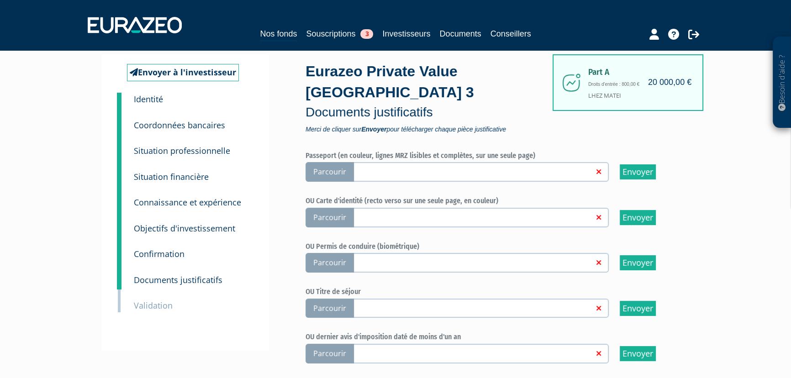
scroll to position [41, 0]
click at [327, 215] on span "Parcourir" at bounding box center [329, 218] width 48 height 20
click at [0, 0] on input "Parcourir" at bounding box center [0, 0] width 0 height 0
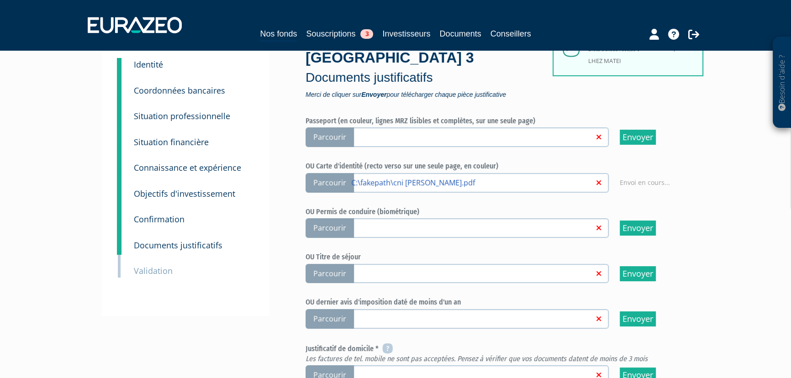
scroll to position [124, 0]
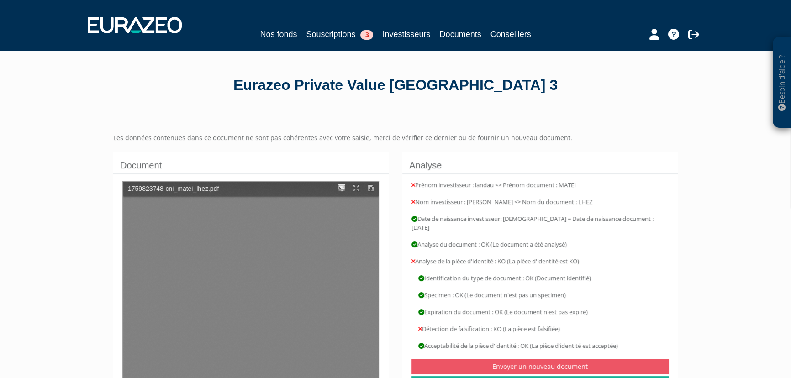
type input "1"
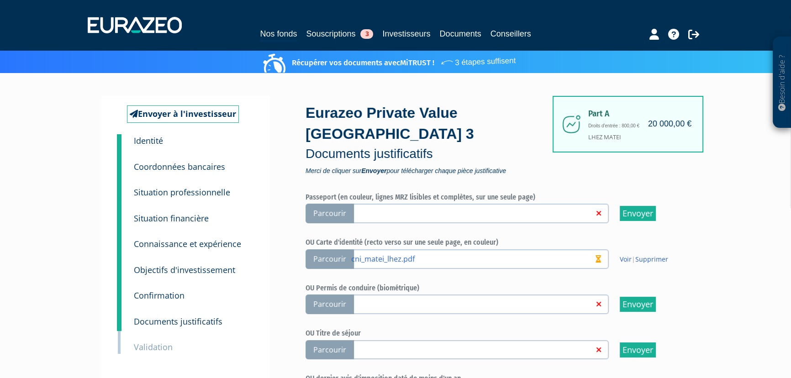
click at [157, 144] on small "Identité" at bounding box center [148, 140] width 29 height 11
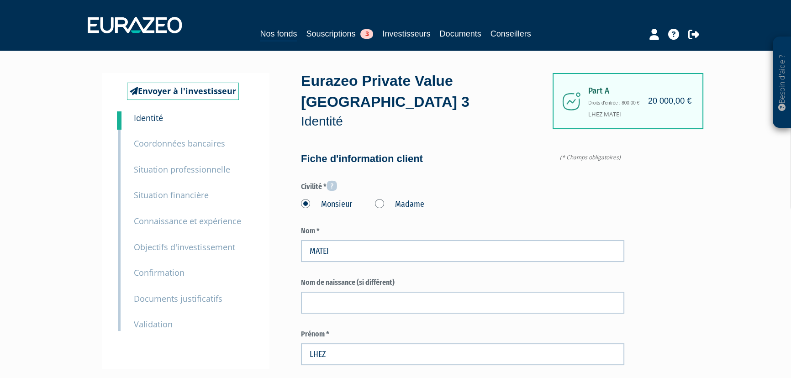
type input "6 88 07 87 30"
type input "6 88 15 58 06"
click at [183, 296] on small "Documents justificatifs" at bounding box center [178, 298] width 89 height 11
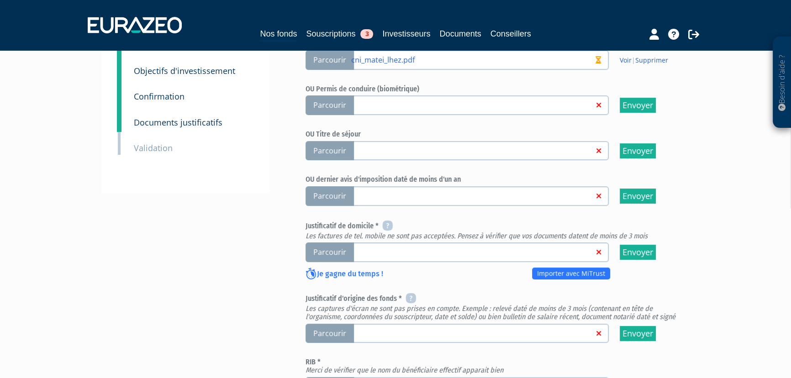
scroll to position [207, 0]
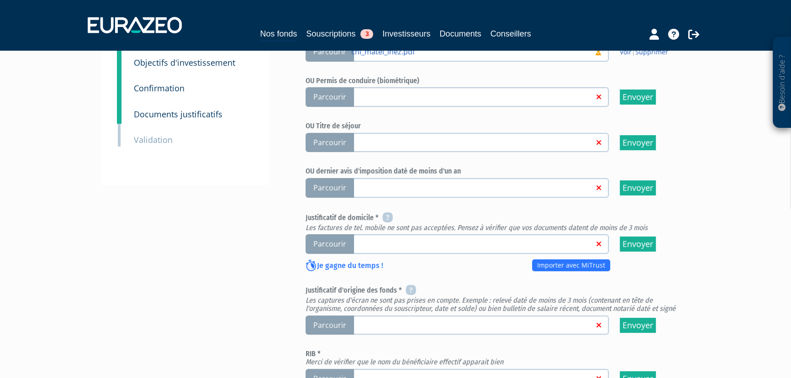
click at [332, 247] on span "Parcourir" at bounding box center [329, 244] width 48 height 20
click at [0, 0] on input "Parcourir" at bounding box center [0, 0] width 0 height 0
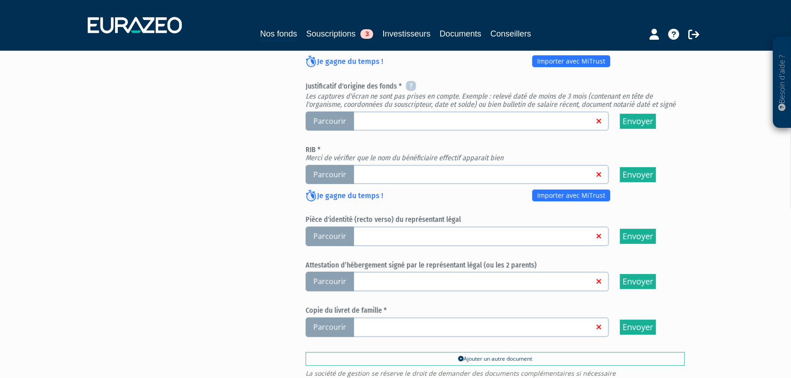
scroll to position [415, 0]
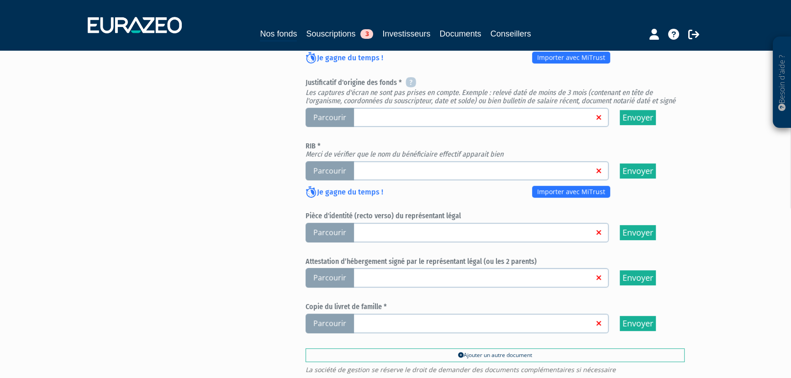
click at [332, 171] on span "Parcourir" at bounding box center [329, 171] width 48 height 20
click at [0, 0] on input "Parcourir" at bounding box center [0, 0] width 0 height 0
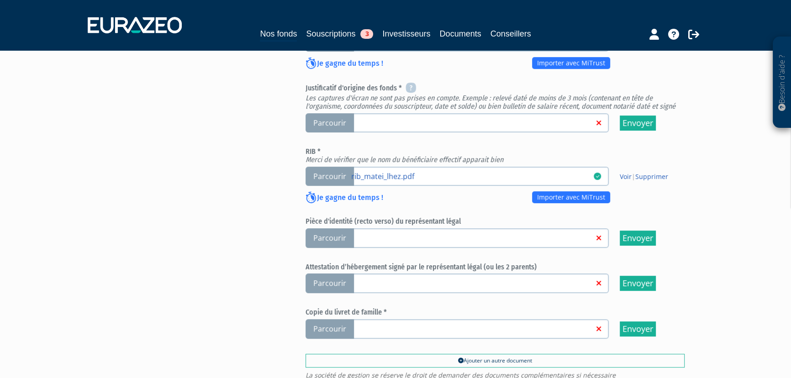
scroll to position [373, 0]
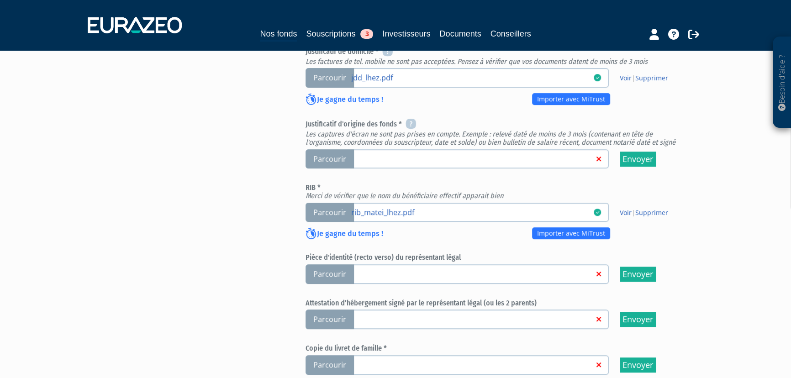
click at [333, 272] on span "Parcourir" at bounding box center [329, 274] width 48 height 20
click at [0, 0] on input "Parcourir" at bounding box center [0, 0] width 0 height 0
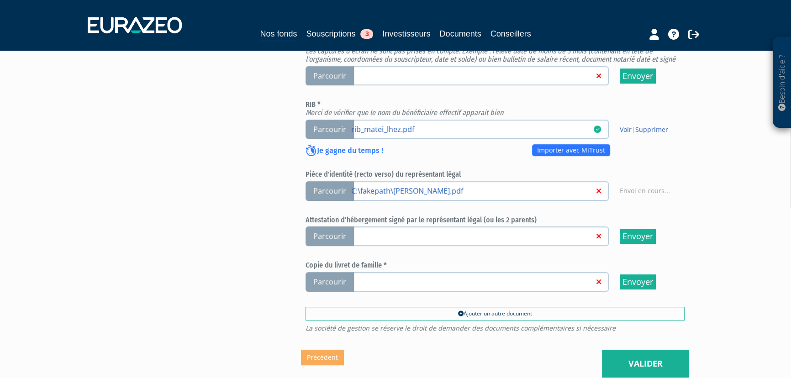
scroll to position [457, 0]
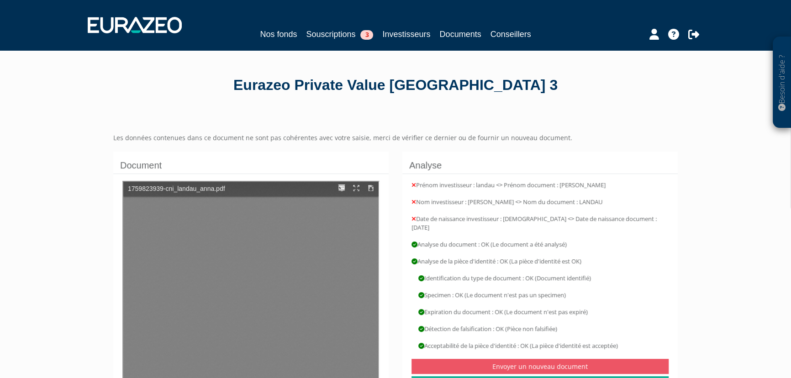
type input "1"
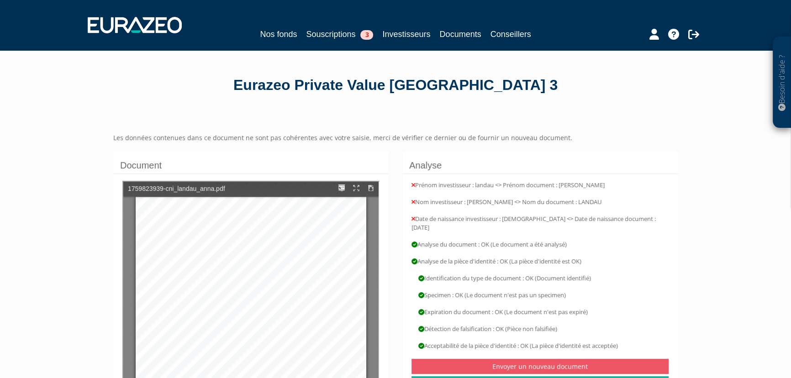
scroll to position [41, 0]
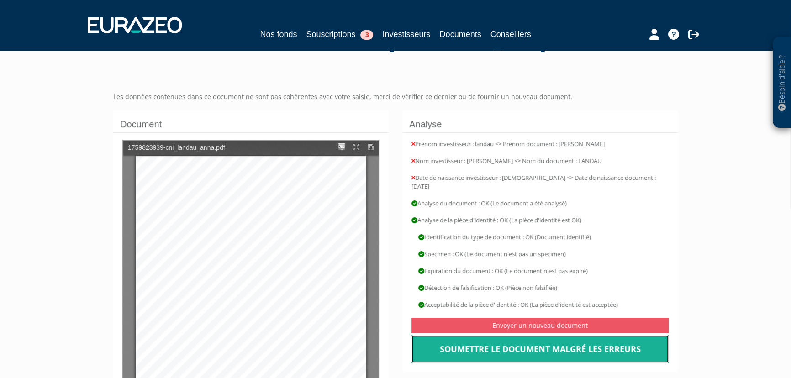
click at [547, 340] on link "Soumettre le document malgré les erreurs" at bounding box center [539, 349] width 257 height 28
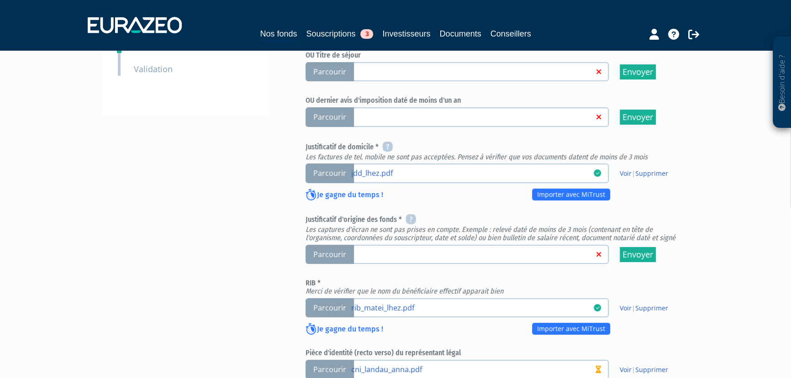
scroll to position [373, 0]
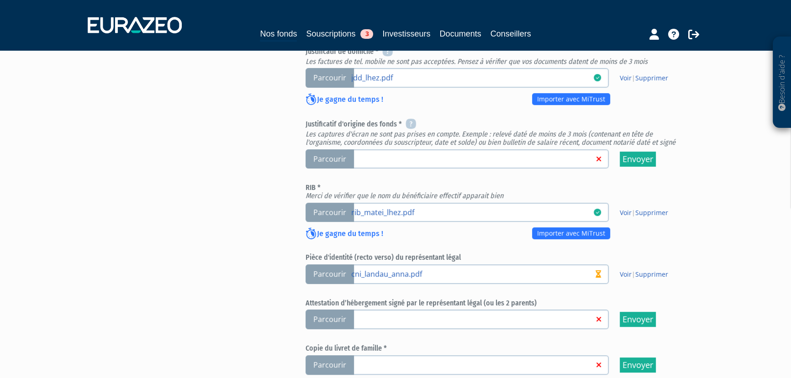
click at [334, 362] on span "Parcourir" at bounding box center [329, 365] width 48 height 20
click at [0, 0] on input "Parcourir" at bounding box center [0, 0] width 0 height 0
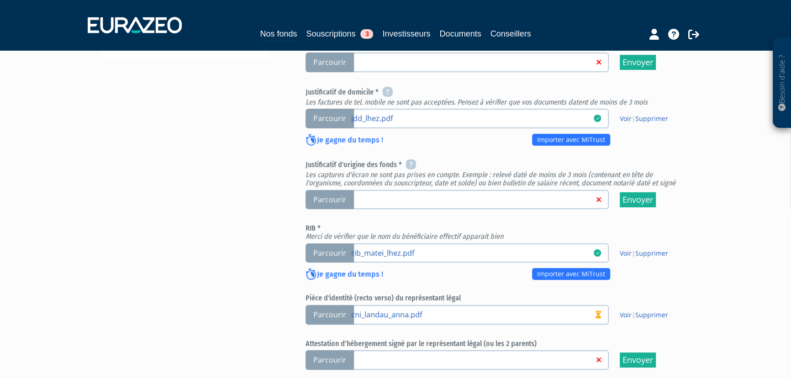
scroll to position [332, 0]
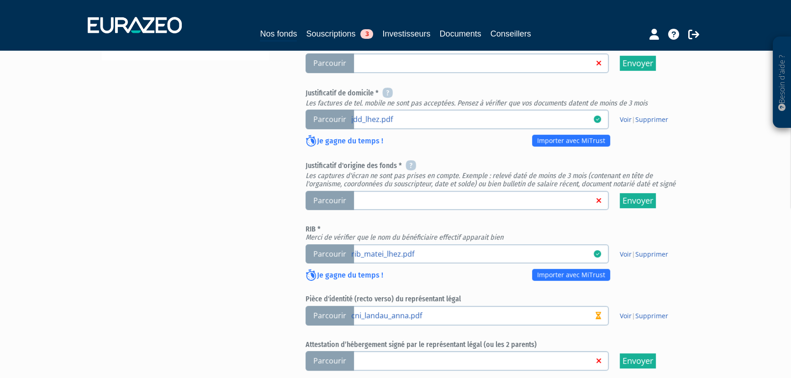
click at [333, 197] on span "Parcourir" at bounding box center [329, 201] width 48 height 20
click at [0, 0] on input "Parcourir" at bounding box center [0, 0] width 0 height 0
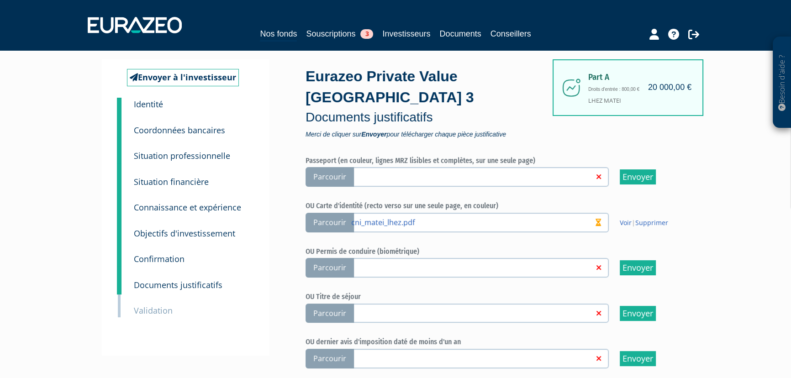
scroll to position [0, 0]
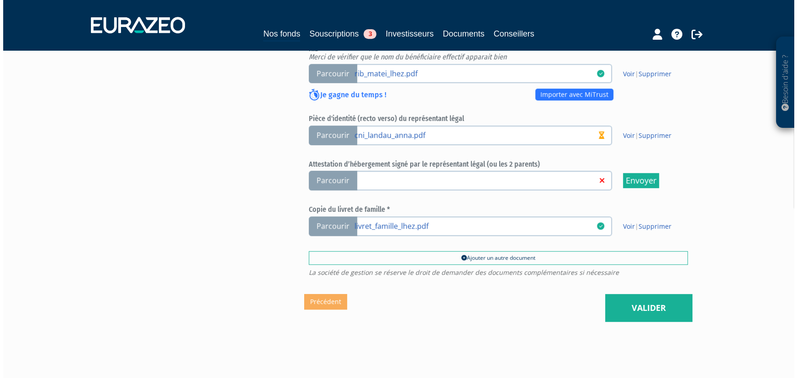
scroll to position [539, 0]
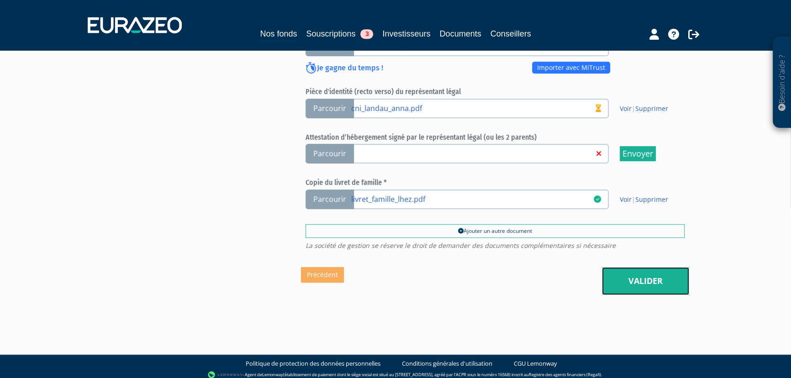
click at [641, 282] on link "Valider" at bounding box center [645, 281] width 87 height 28
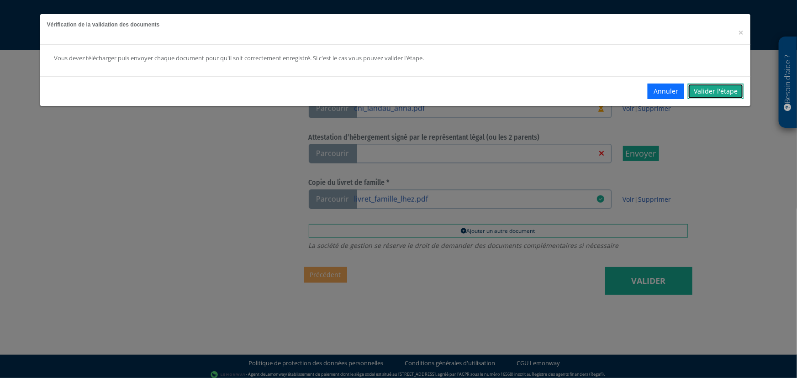
click at [707, 92] on link "Valider l'étape" at bounding box center [716, 92] width 56 height 16
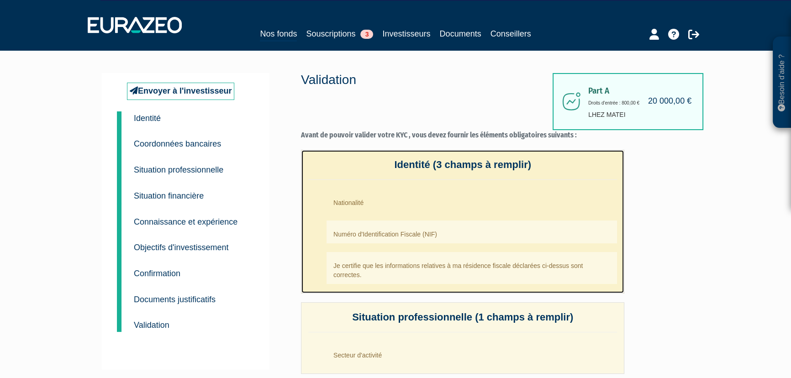
click at [359, 205] on li "Nationalité" at bounding box center [471, 200] width 290 height 23
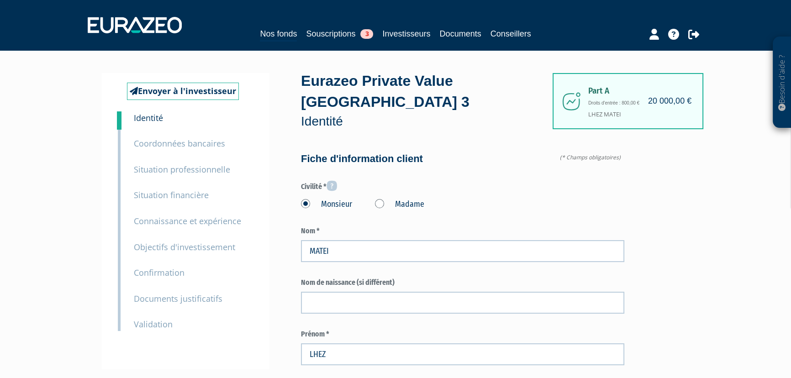
type input "6 88 07 87 30"
type input "6 88 15 58 06"
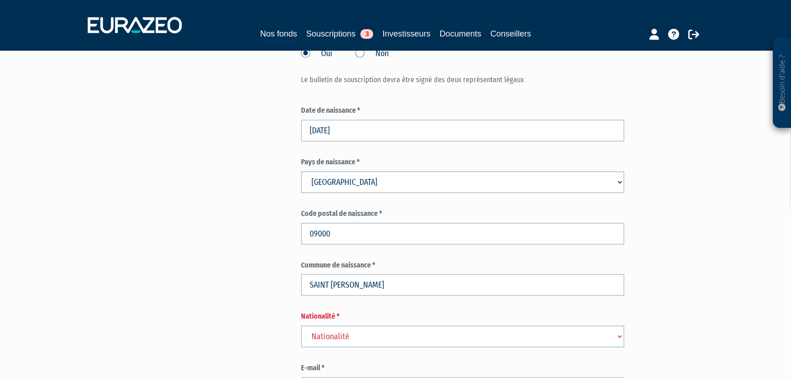
scroll to position [373, 0]
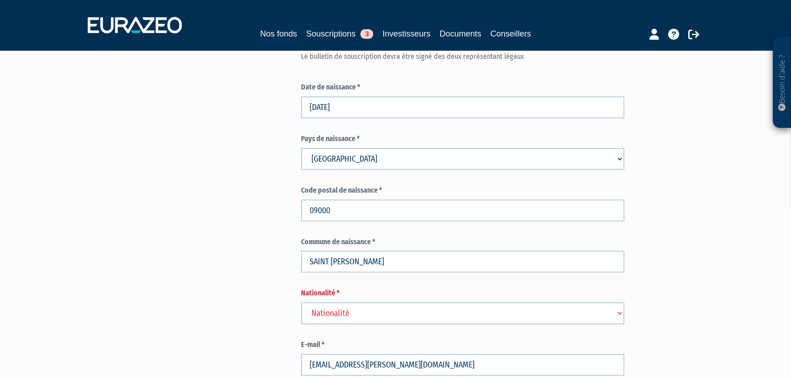
click at [397, 314] on select "Nationalité Afghanistan Afrique du Sud Albanie Algérie Allemagne Andorre" at bounding box center [462, 313] width 323 height 22
select select "75"
click at [398, 315] on select "Nationalité Afghanistan Afrique du Sud Albanie Algérie Allemagne Andorre" at bounding box center [462, 313] width 323 height 22
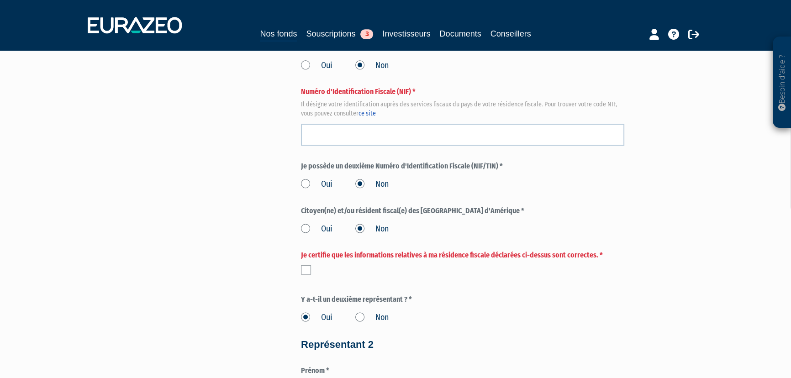
scroll to position [1328, 0]
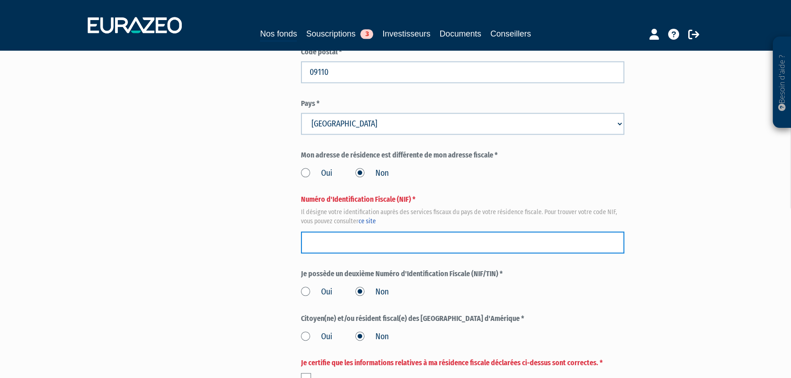
drag, startPoint x: 325, startPoint y: 244, endPoint x: 358, endPoint y: 253, distance: 35.0
click at [325, 244] on input "text" at bounding box center [462, 242] width 323 height 22
click at [413, 248] on input "text" at bounding box center [462, 242] width 323 height 22
type input "0728994118496"
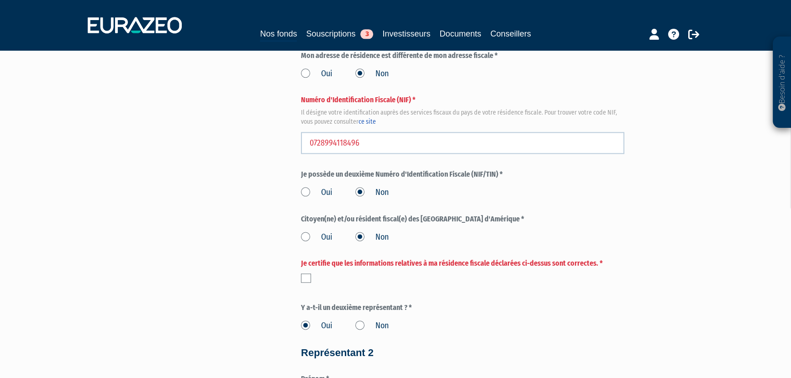
scroll to position [1452, 0]
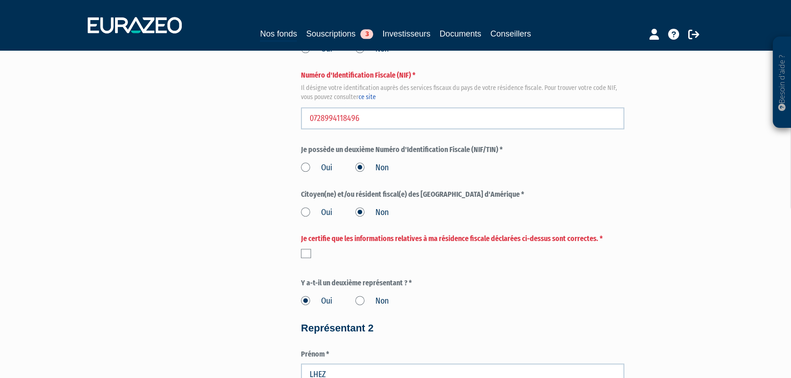
click at [310, 252] on div at bounding box center [462, 253] width 323 height 9
click at [301, 254] on label at bounding box center [306, 253] width 10 height 9
click at [0, 0] on input "checkbox" at bounding box center [0, 0] width 0 height 0
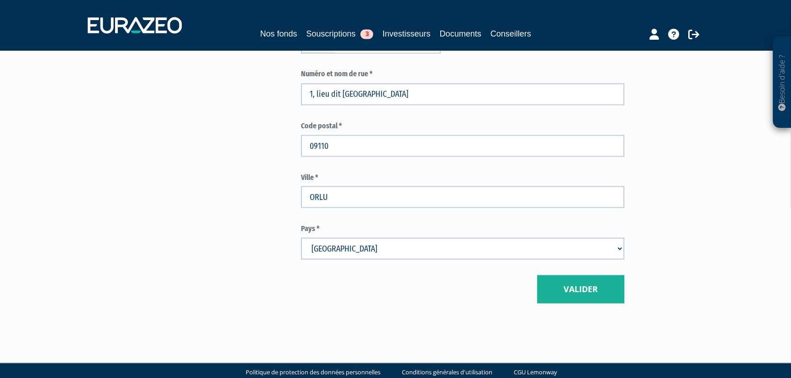
scroll to position [2068, 0]
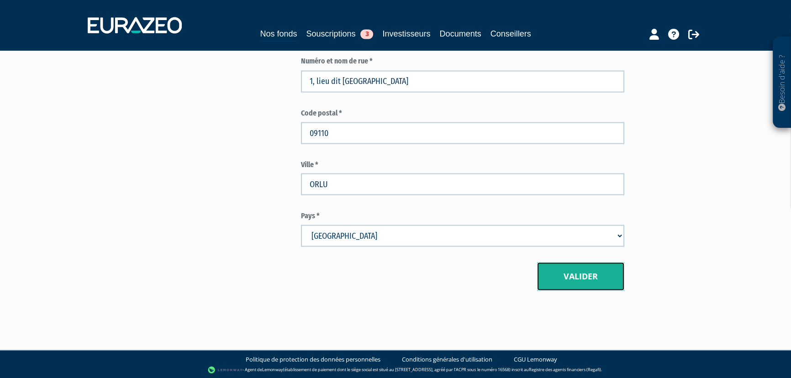
click at [590, 283] on button "Valider" at bounding box center [580, 276] width 87 height 28
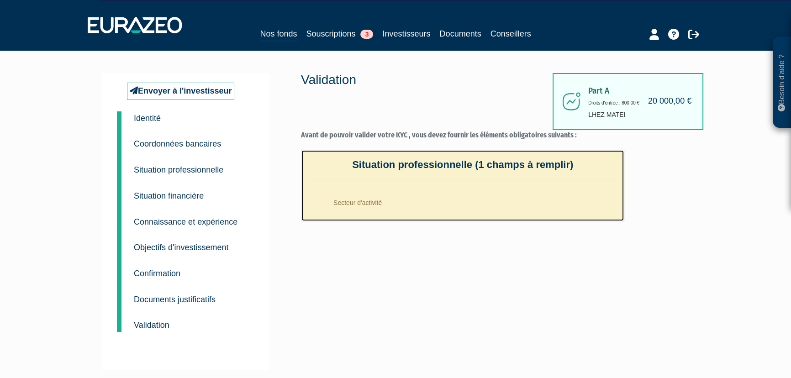
click at [384, 203] on li "Secteur d'activité" at bounding box center [471, 200] width 290 height 23
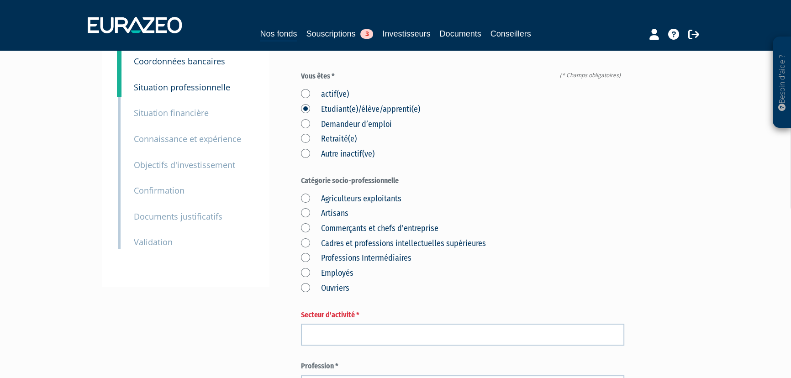
scroll to position [83, 0]
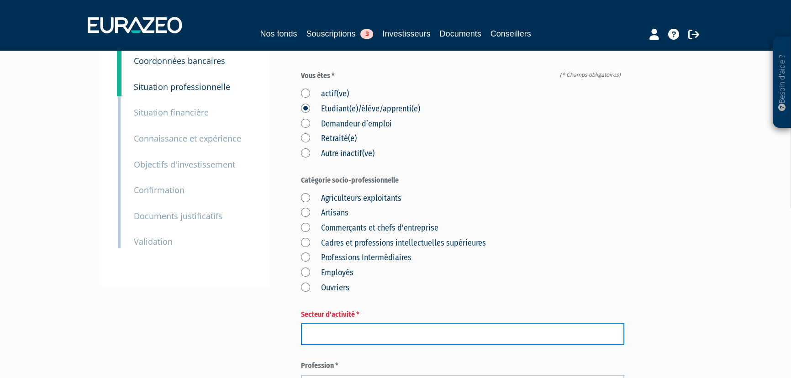
click at [326, 335] on input "text" at bounding box center [462, 334] width 323 height 22
type input "SANS"
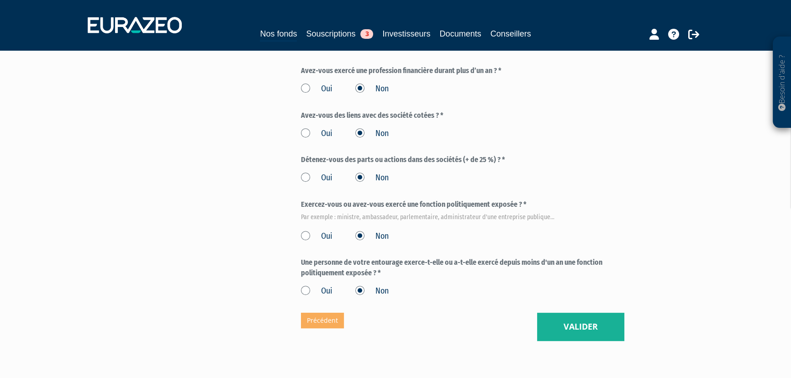
scroll to position [480, 0]
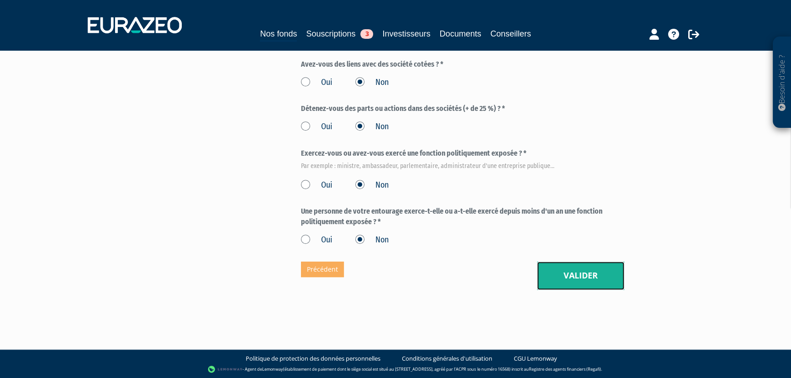
click at [596, 278] on button "Valider" at bounding box center [580, 276] width 87 height 28
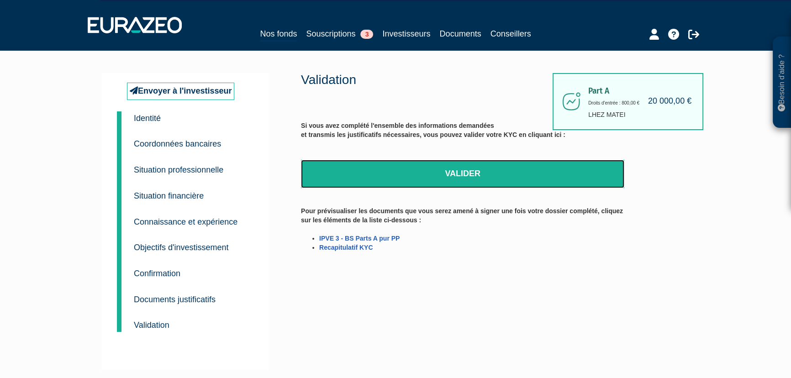
click at [470, 177] on link "Valider" at bounding box center [462, 174] width 323 height 28
drag, startPoint x: 461, startPoint y: 175, endPoint x: 425, endPoint y: 26, distance: 153.1
click at [461, 175] on link "Valider" at bounding box center [462, 174] width 323 height 28
